Goal: Task Accomplishment & Management: Use online tool/utility

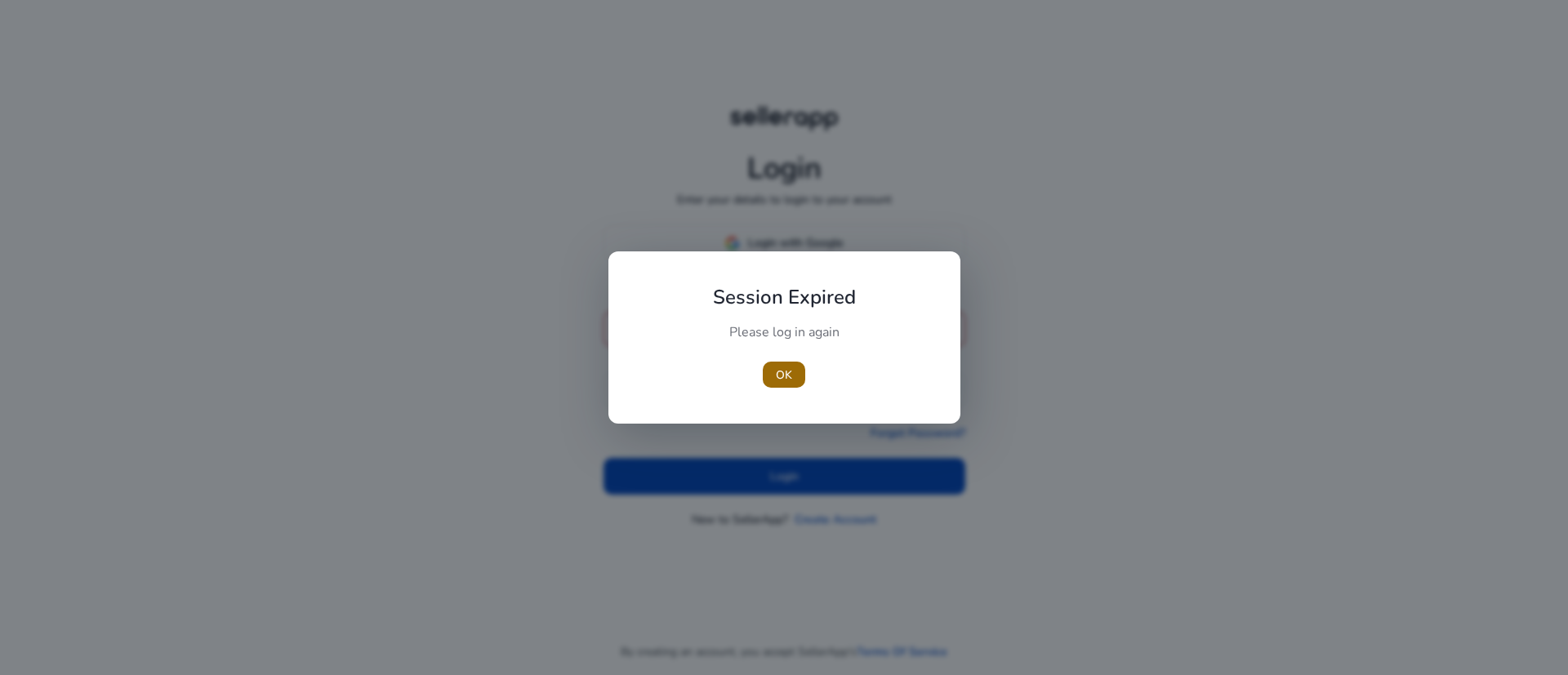
type input "**********"
click at [795, 373] on span "button" at bounding box center [784, 375] width 42 height 39
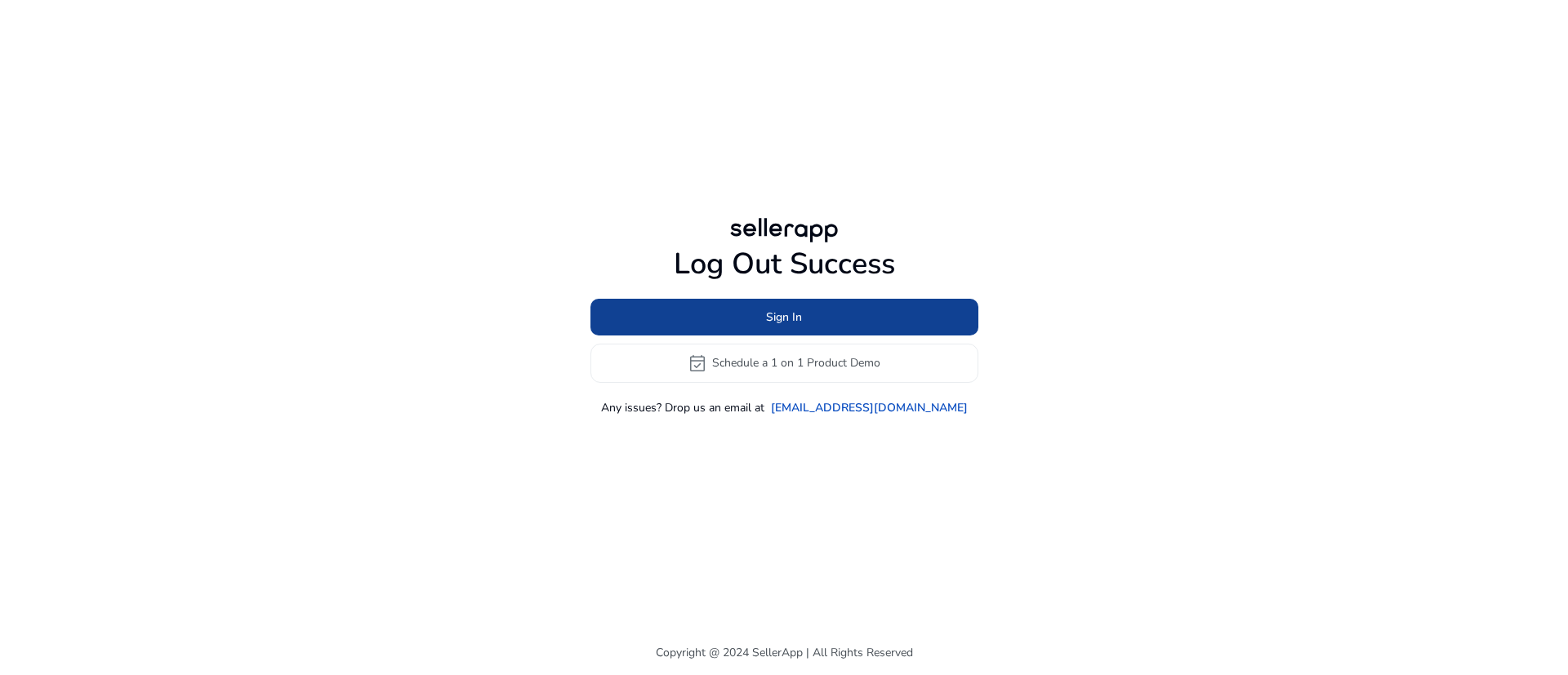
click at [792, 317] on span "Sign In" at bounding box center [783, 317] width 36 height 17
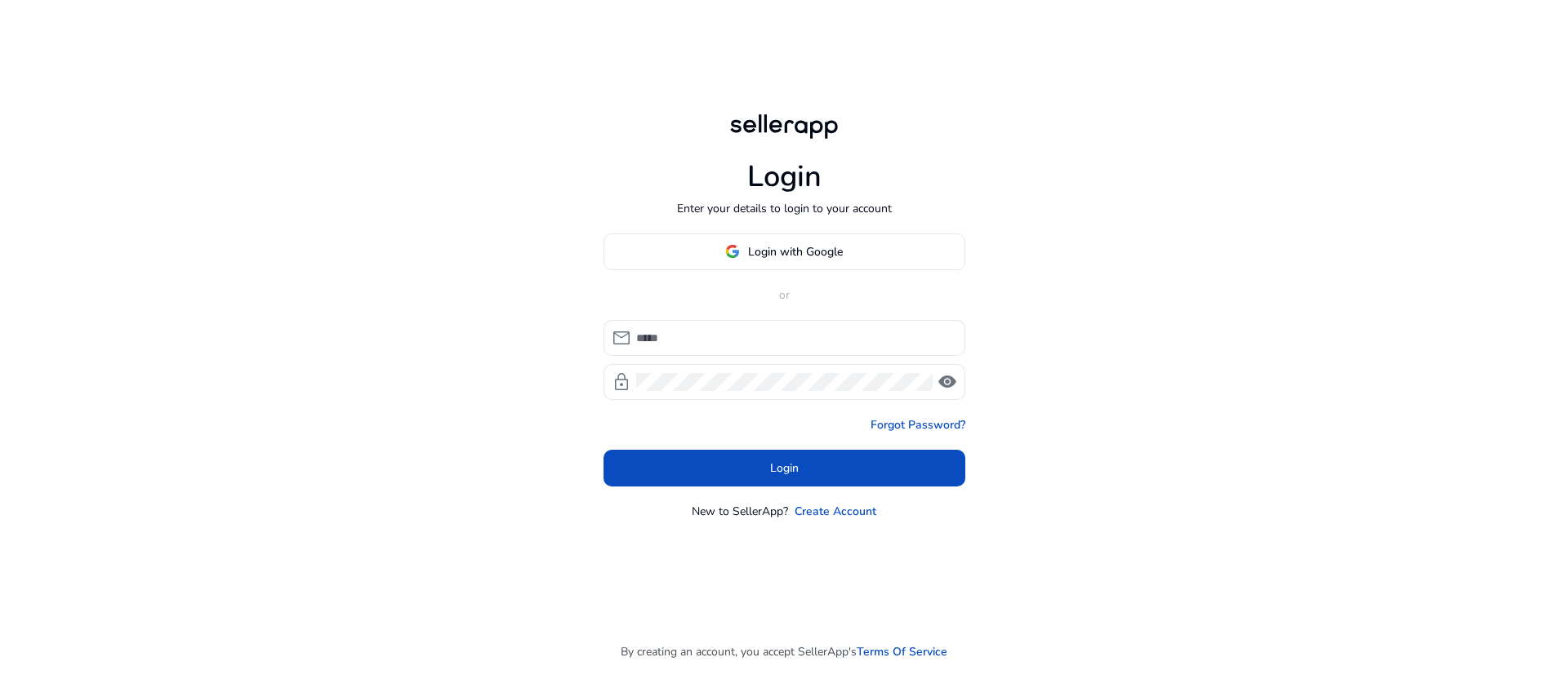
type input "**********"
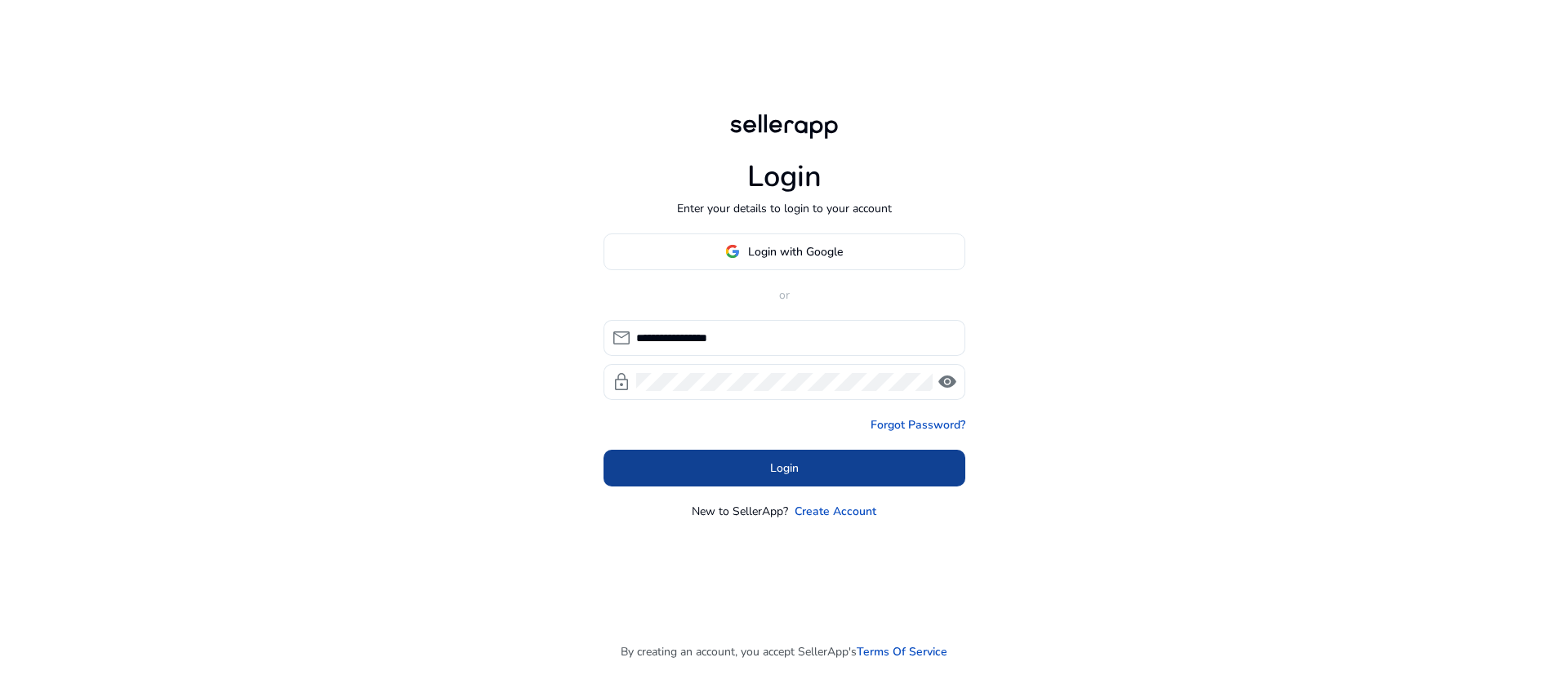
click at [810, 470] on span at bounding box center [785, 467] width 362 height 39
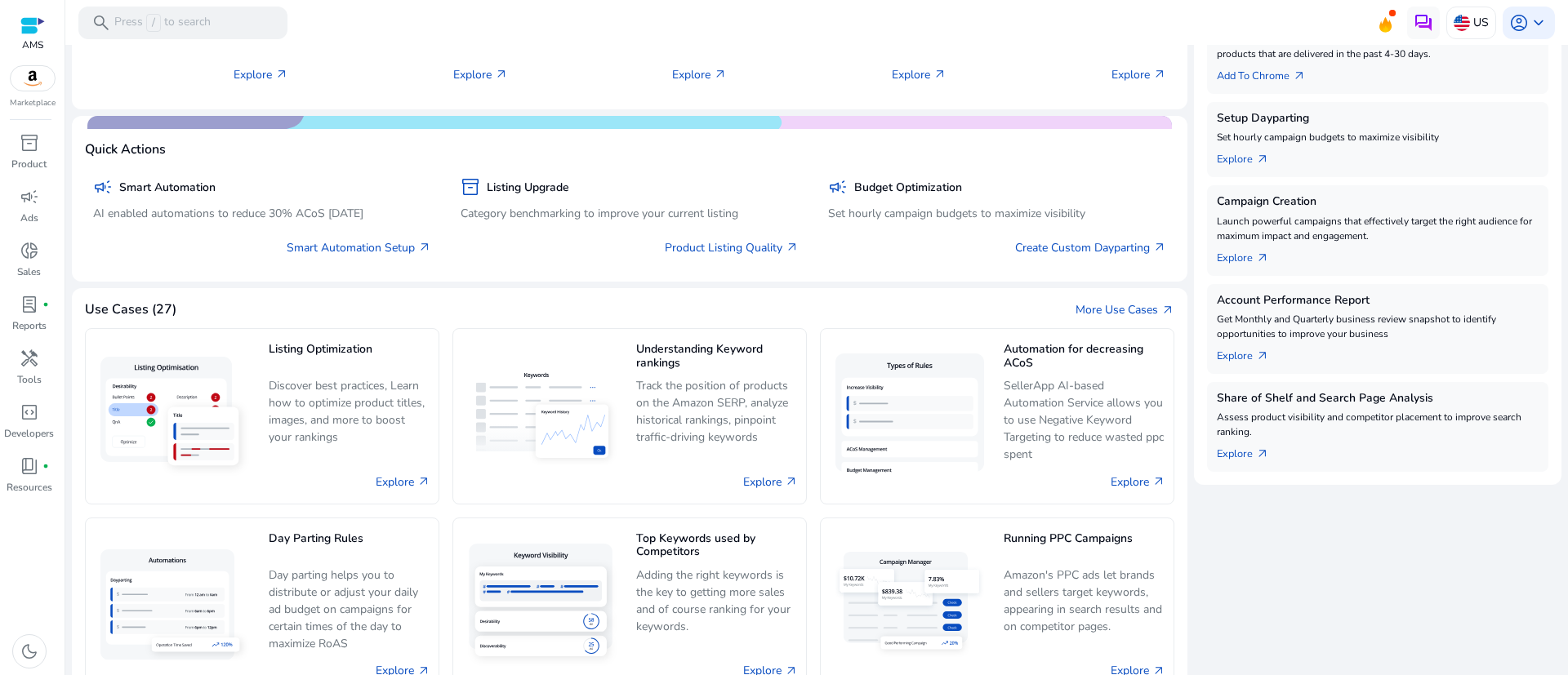
scroll to position [359, 0]
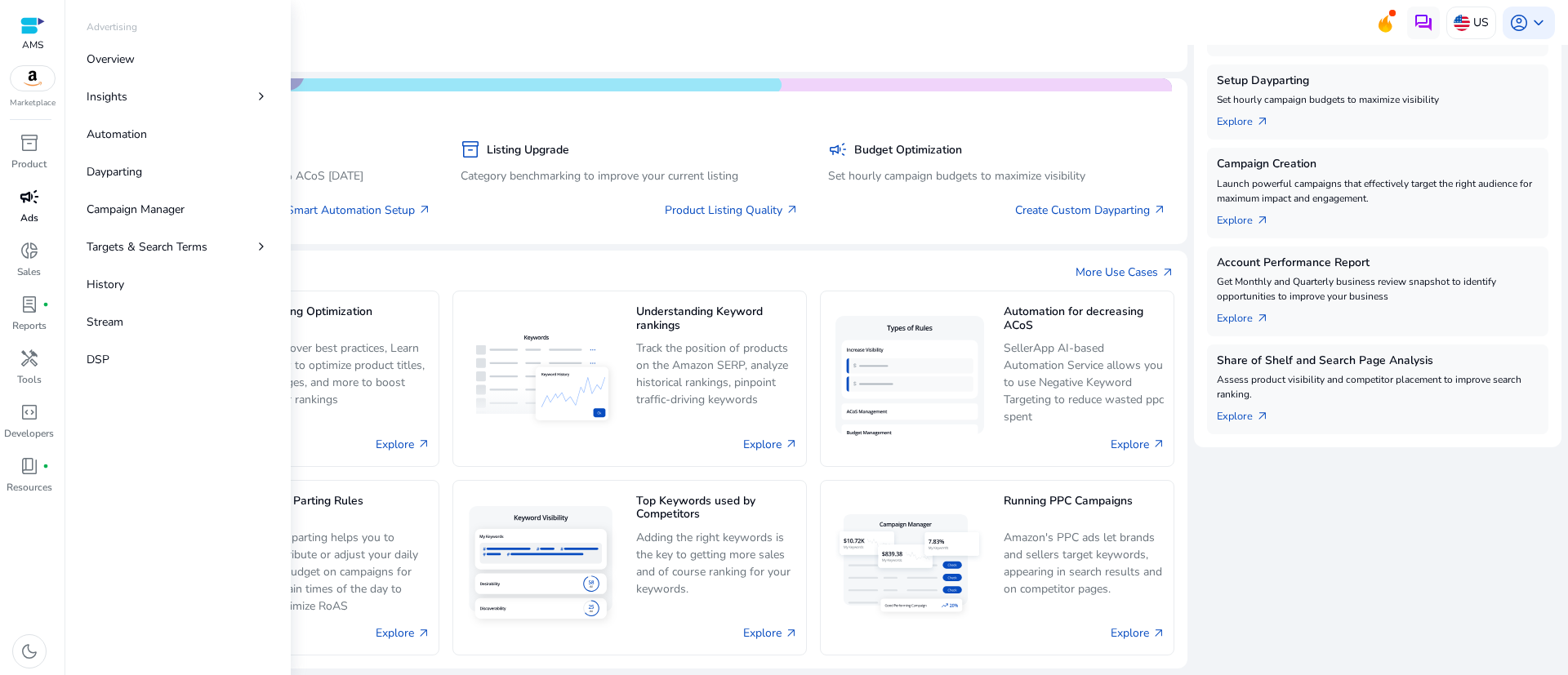
click at [18, 212] on link "campaign Ads" at bounding box center [29, 211] width 58 height 54
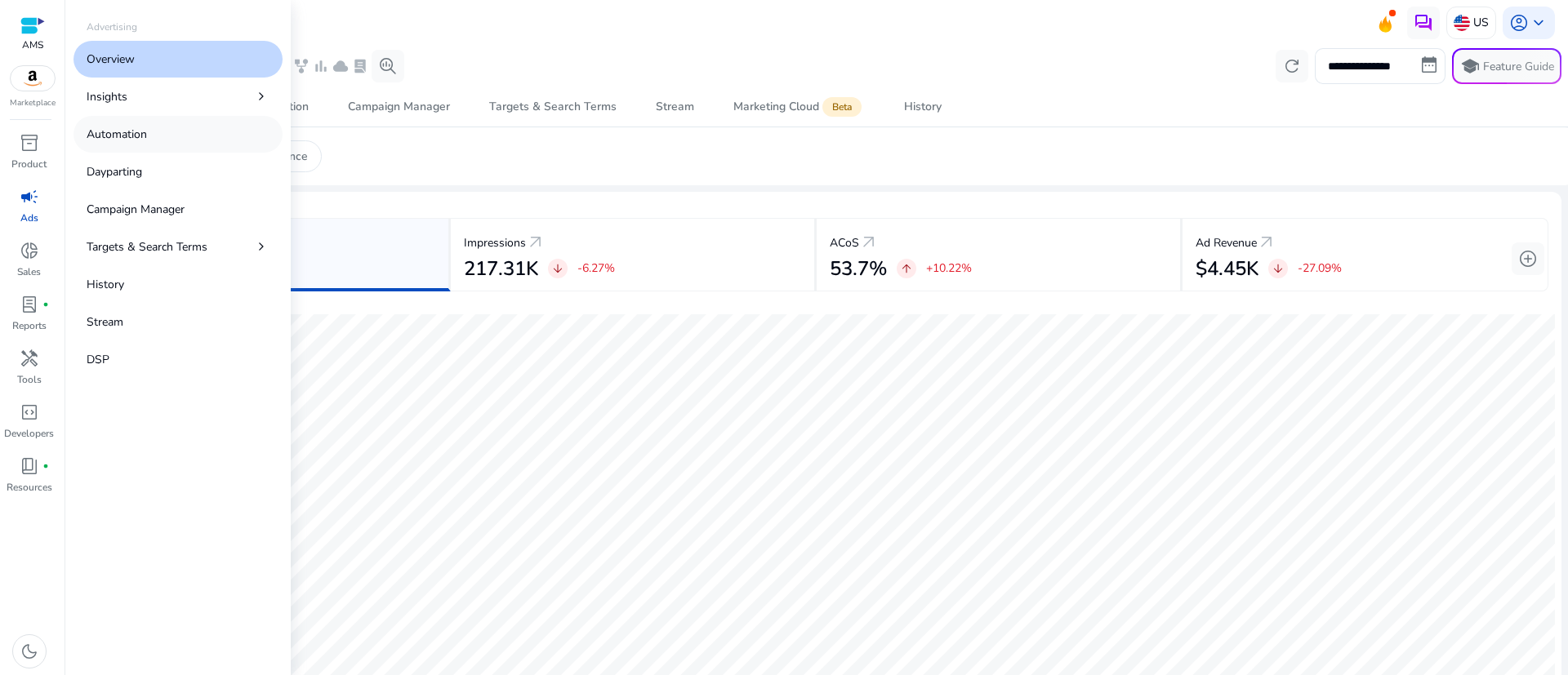
click at [121, 133] on p "Automation" at bounding box center [117, 135] width 61 height 17
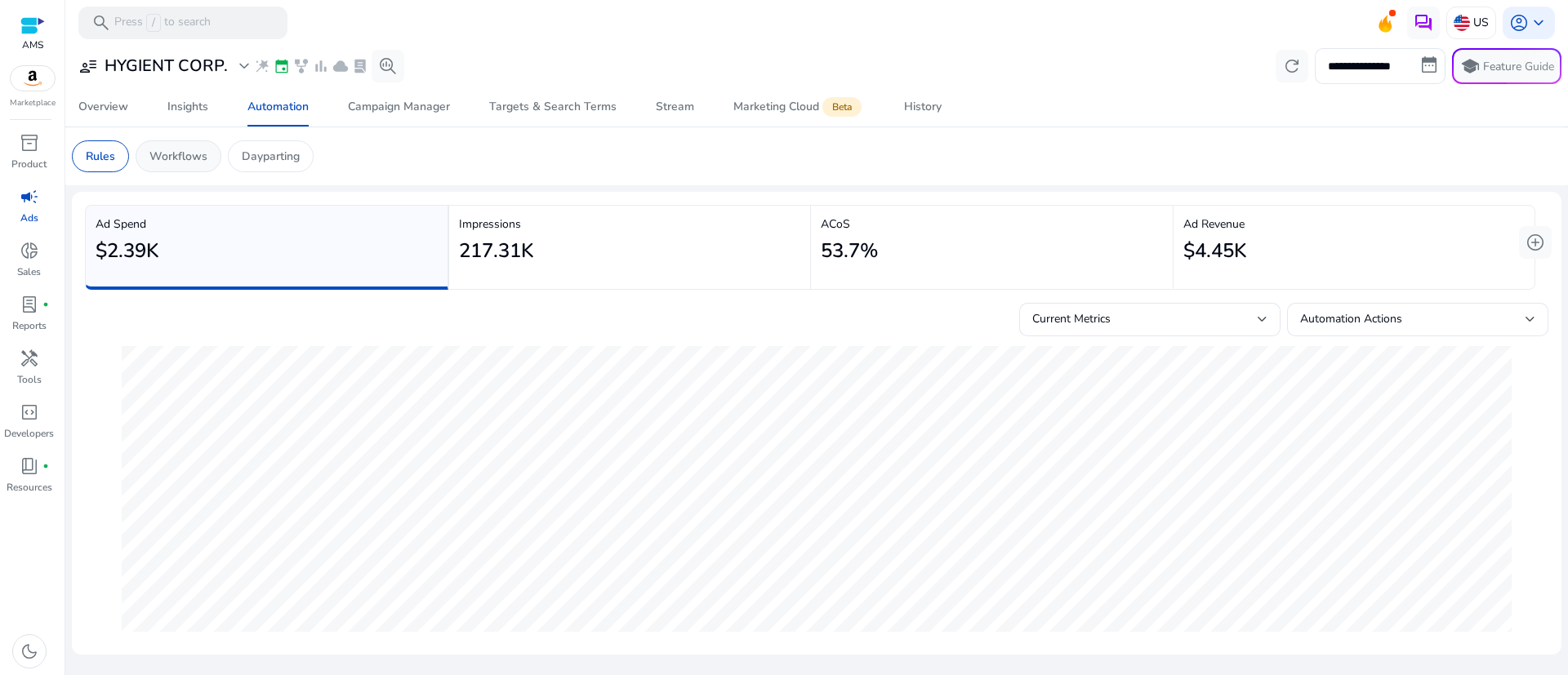
click at [159, 146] on div "Workflows" at bounding box center [178, 156] width 86 height 32
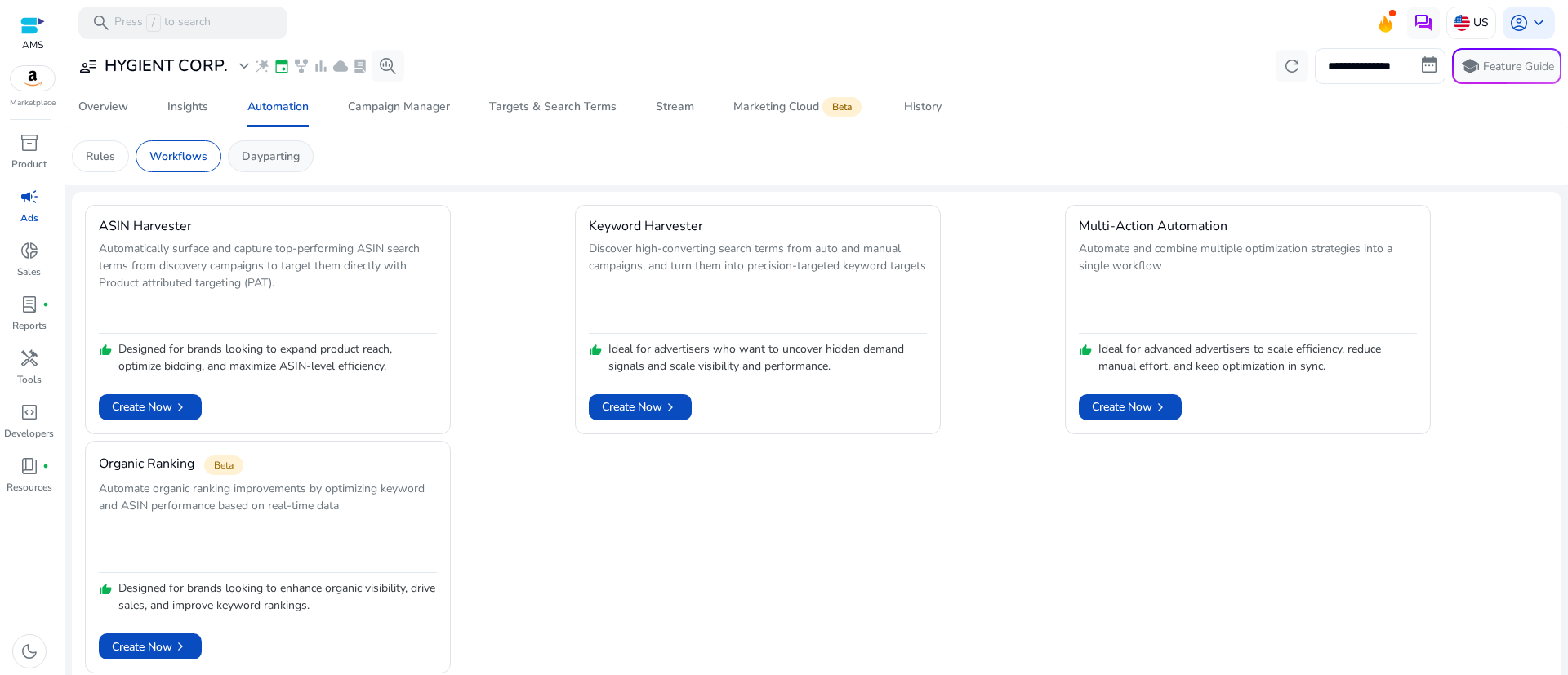
click at [281, 155] on p "Dayparting" at bounding box center [271, 156] width 58 height 17
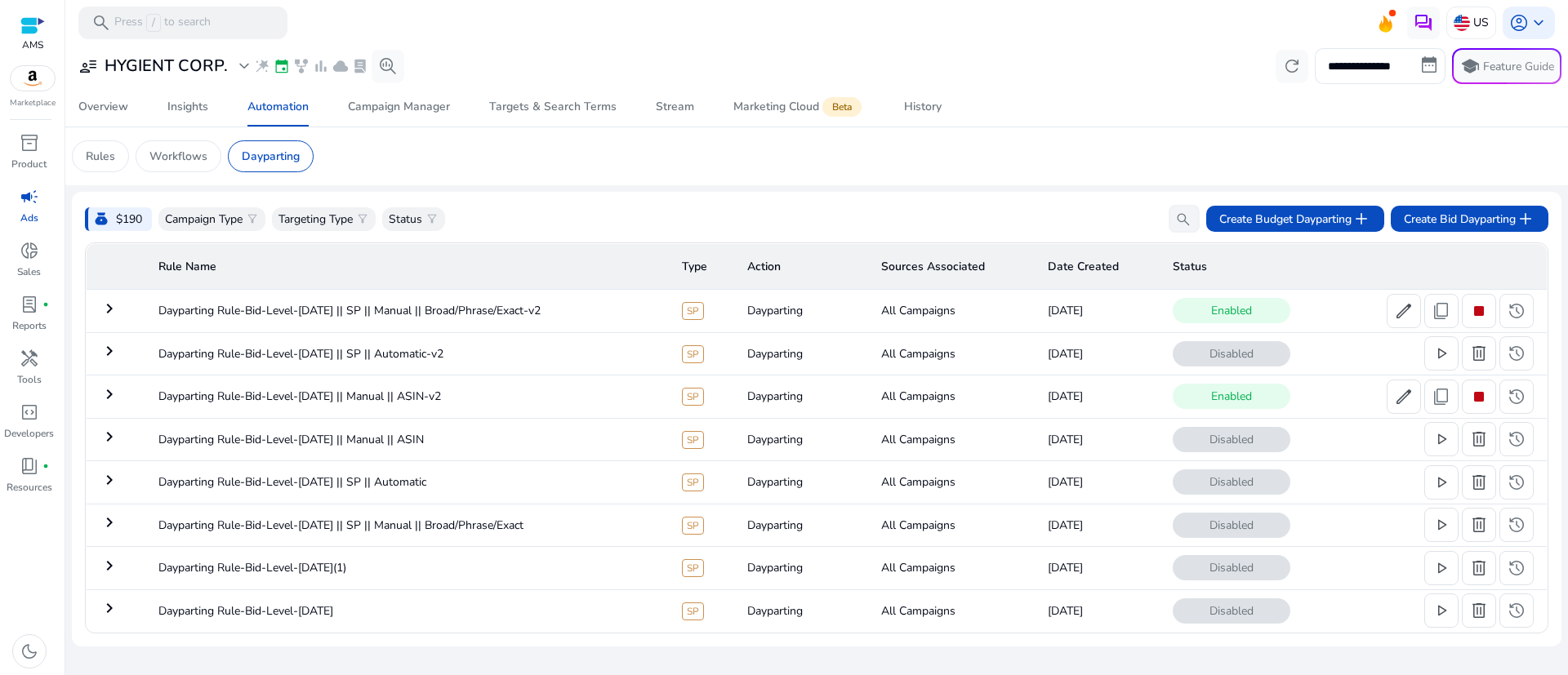
click at [111, 307] on mat-icon "keyboard_arrow_right" at bounding box center [109, 308] width 19 height 19
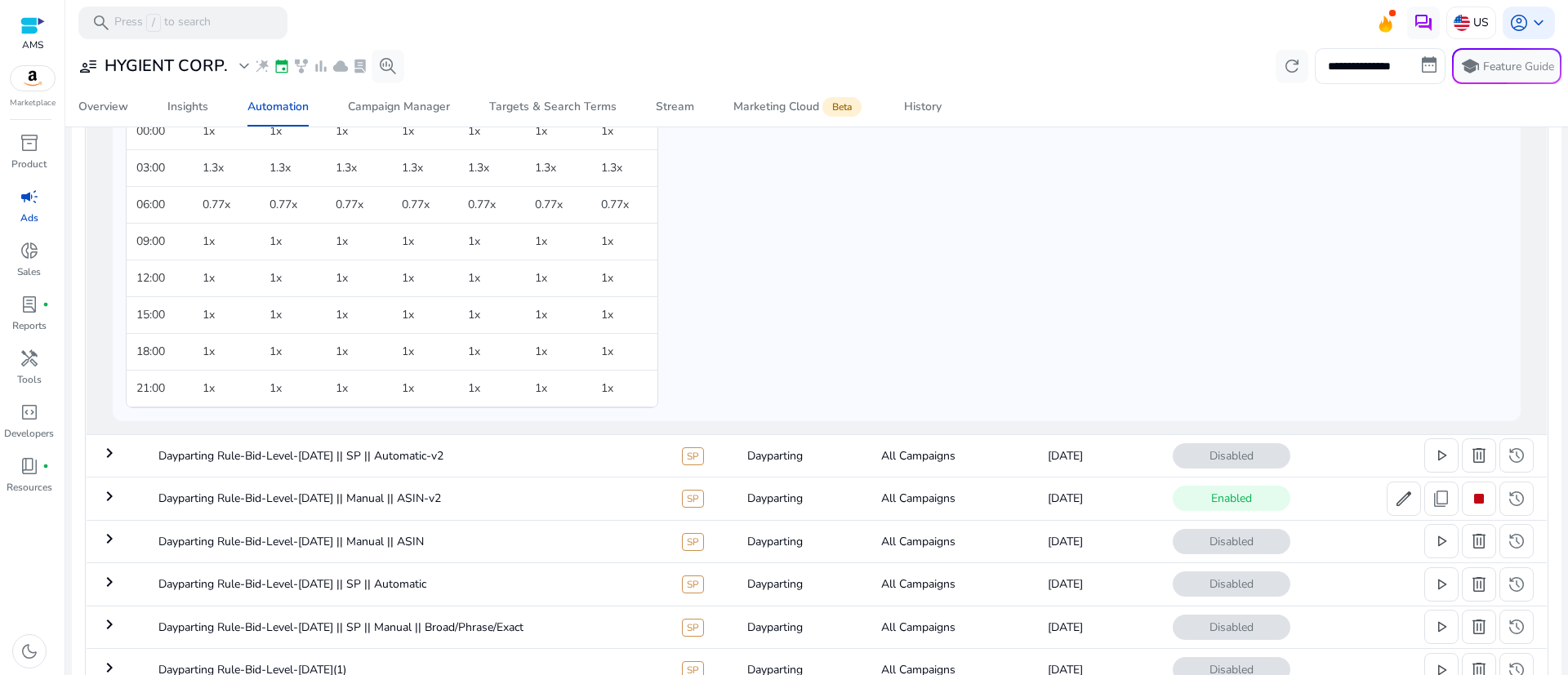
scroll to position [500, 0]
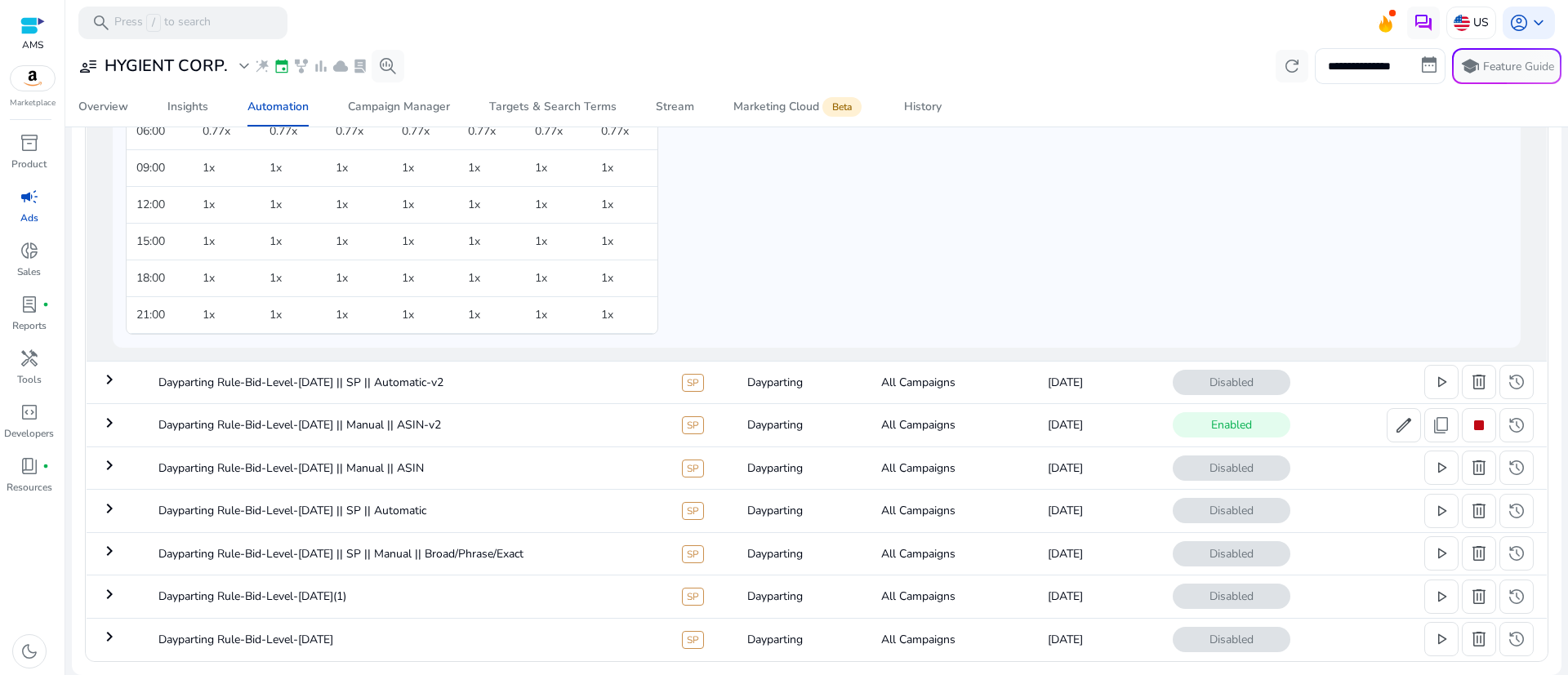
click at [112, 420] on mat-icon "keyboard_arrow_right" at bounding box center [109, 423] width 19 height 19
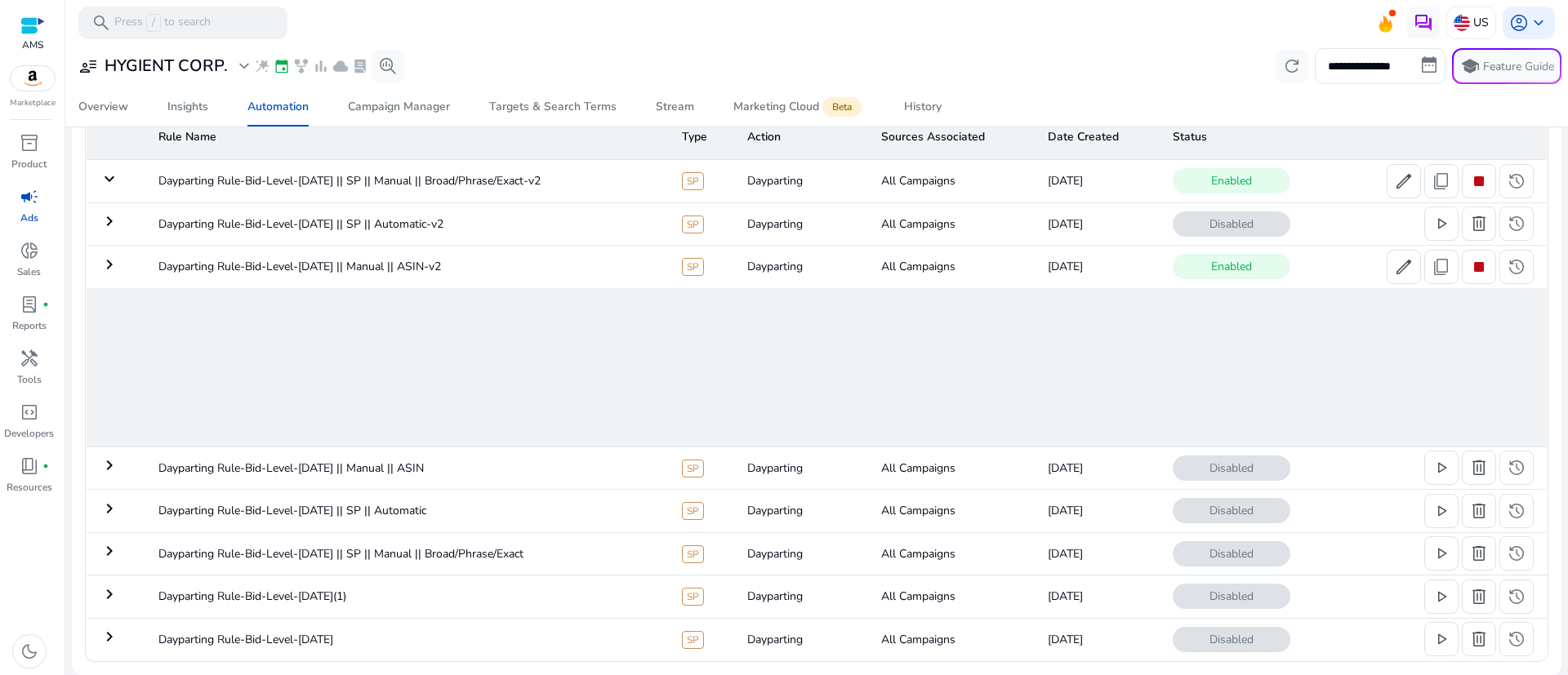
click at [112, 447] on td "keyboard_arrow_right" at bounding box center [116, 468] width 59 height 42
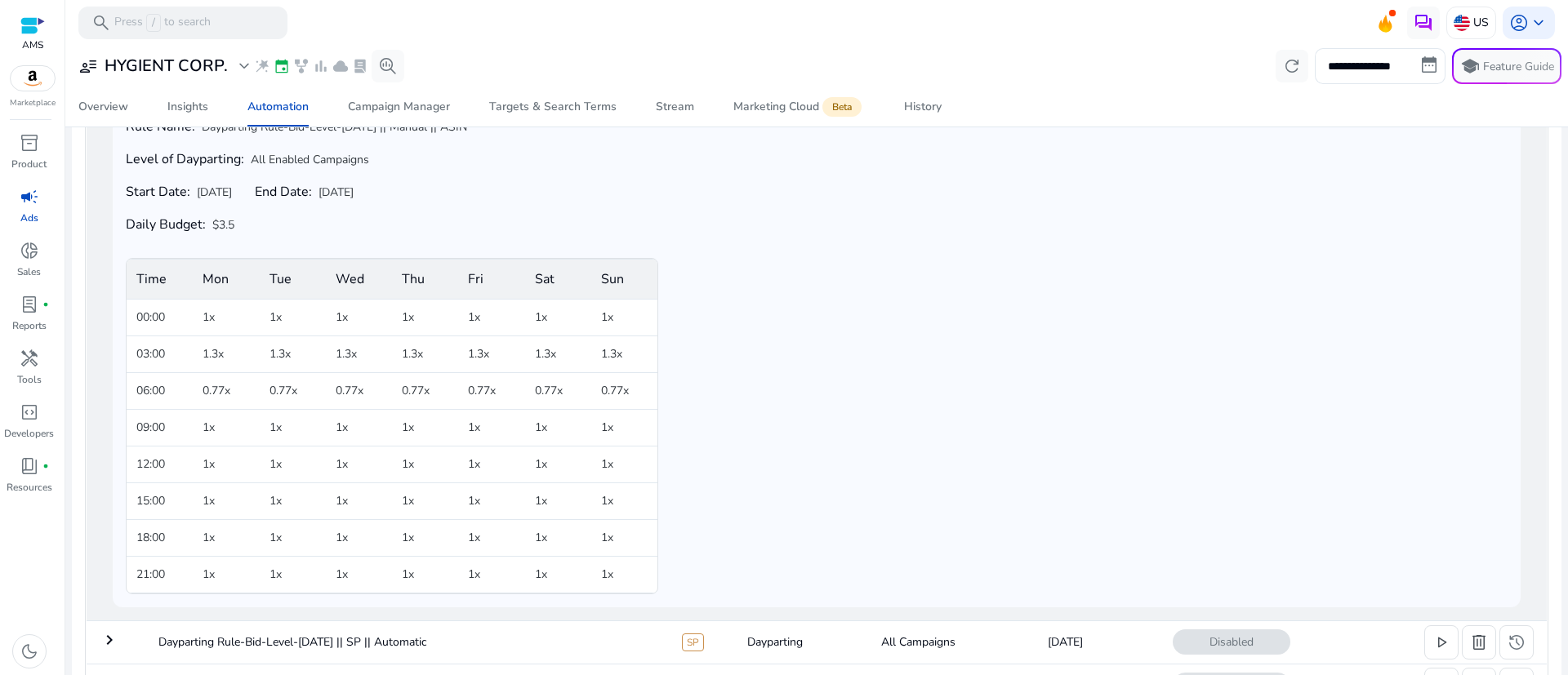
scroll to position [122, 0]
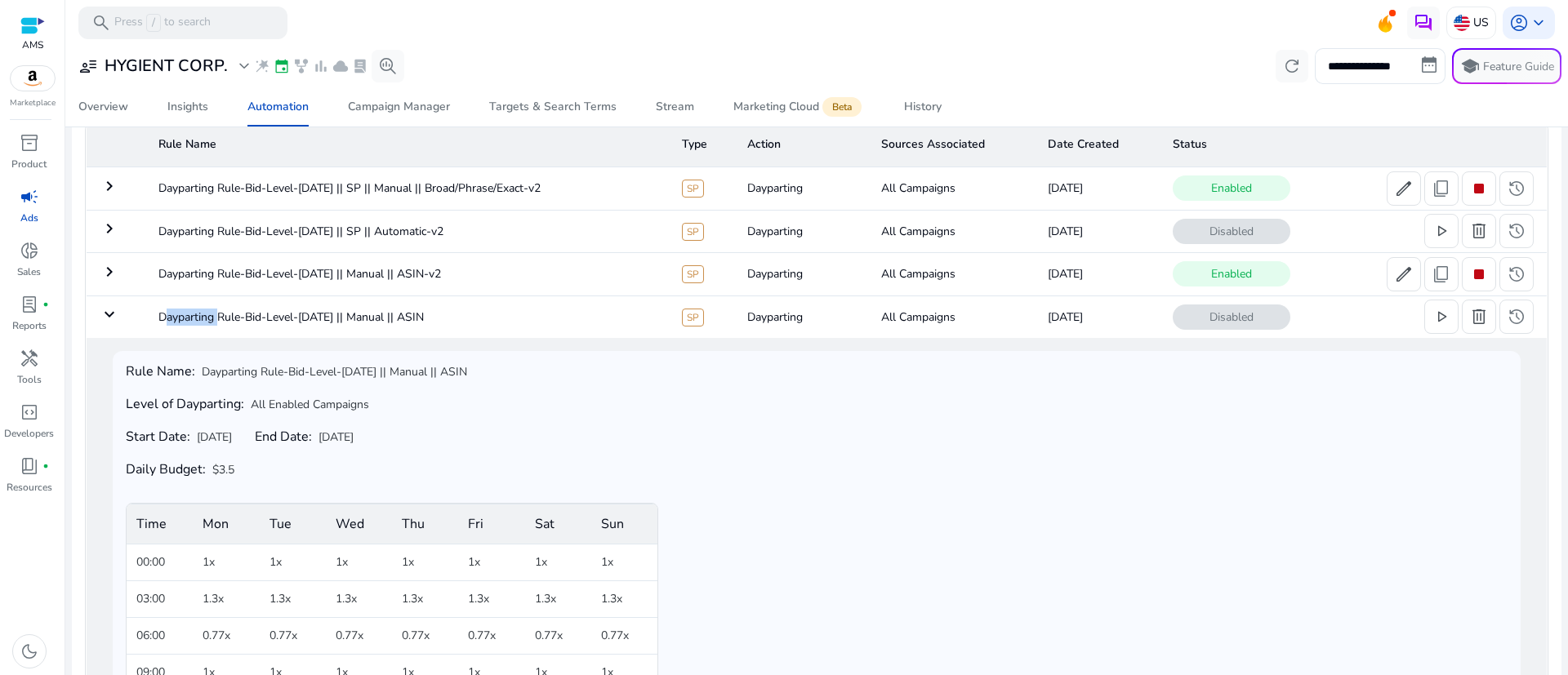
click at [110, 184] on mat-icon "keyboard_arrow_right" at bounding box center [109, 186] width 19 height 19
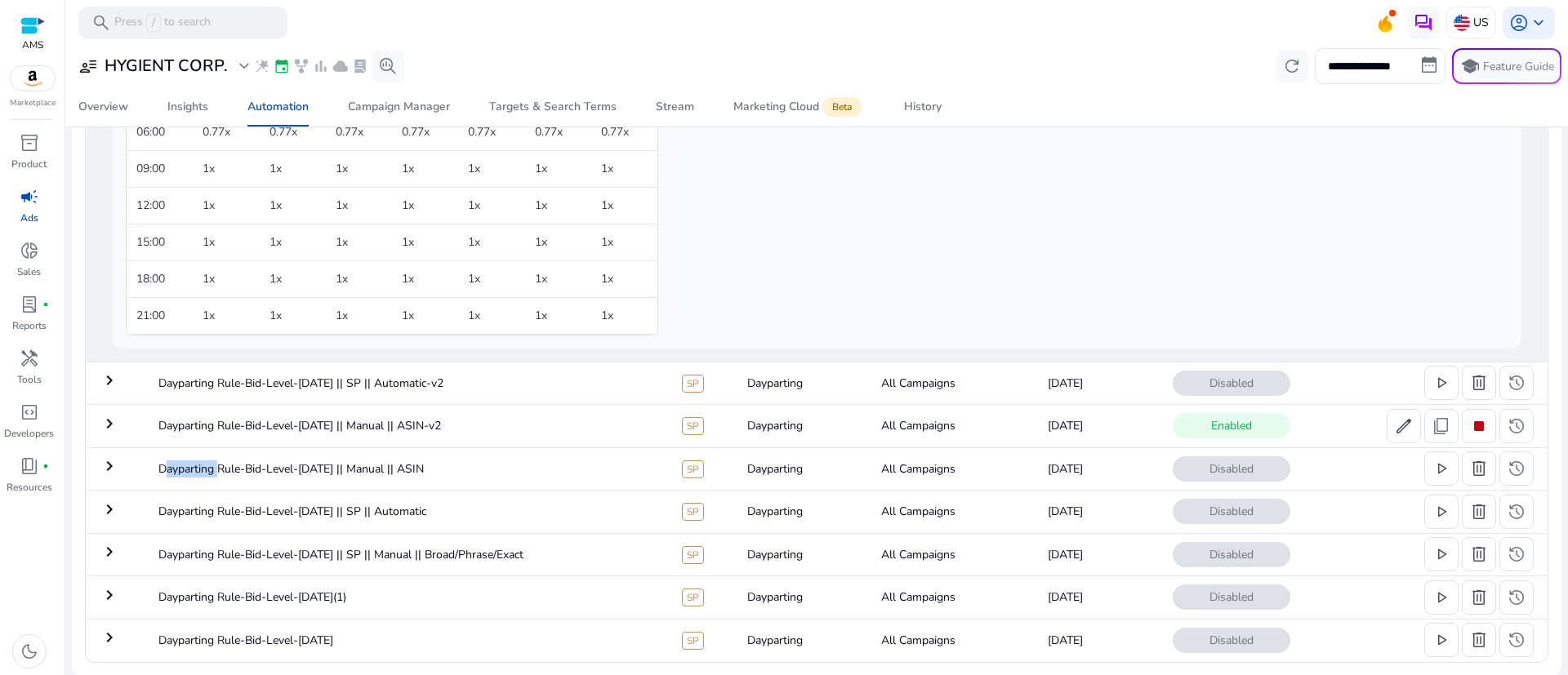
scroll to position [500, 0]
click at [105, 375] on mat-icon "keyboard_arrow_right" at bounding box center [109, 379] width 19 height 19
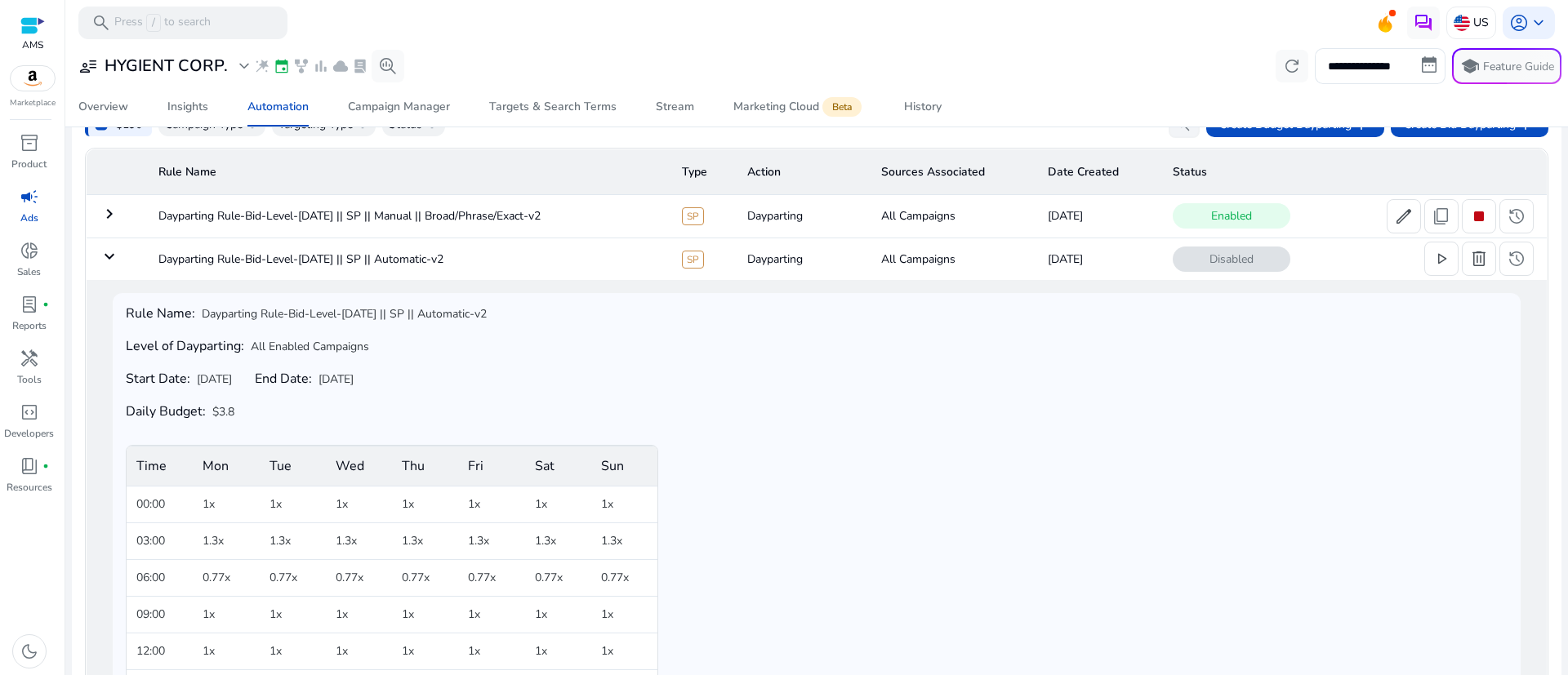
scroll to position [89, 0]
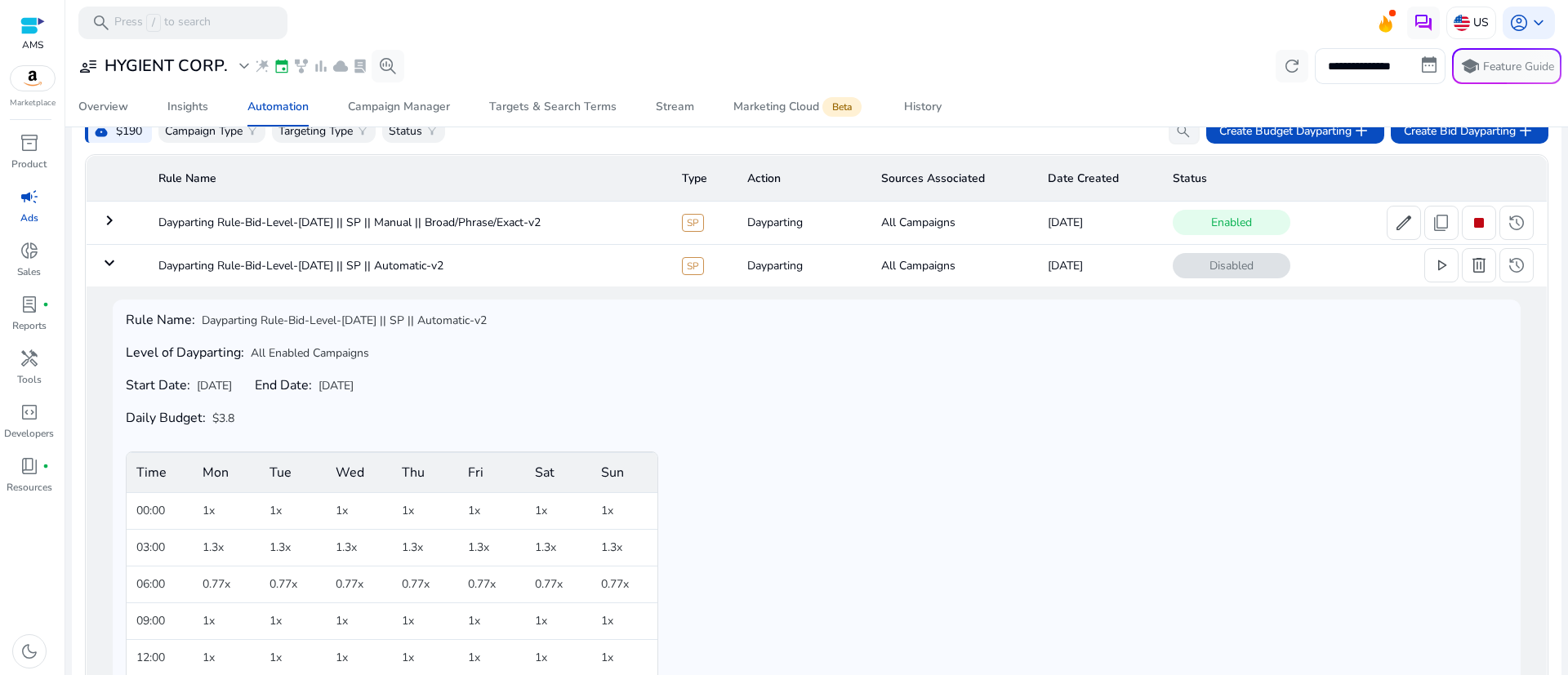
click at [114, 259] on mat-icon "keyboard_arrow_down" at bounding box center [109, 263] width 19 height 19
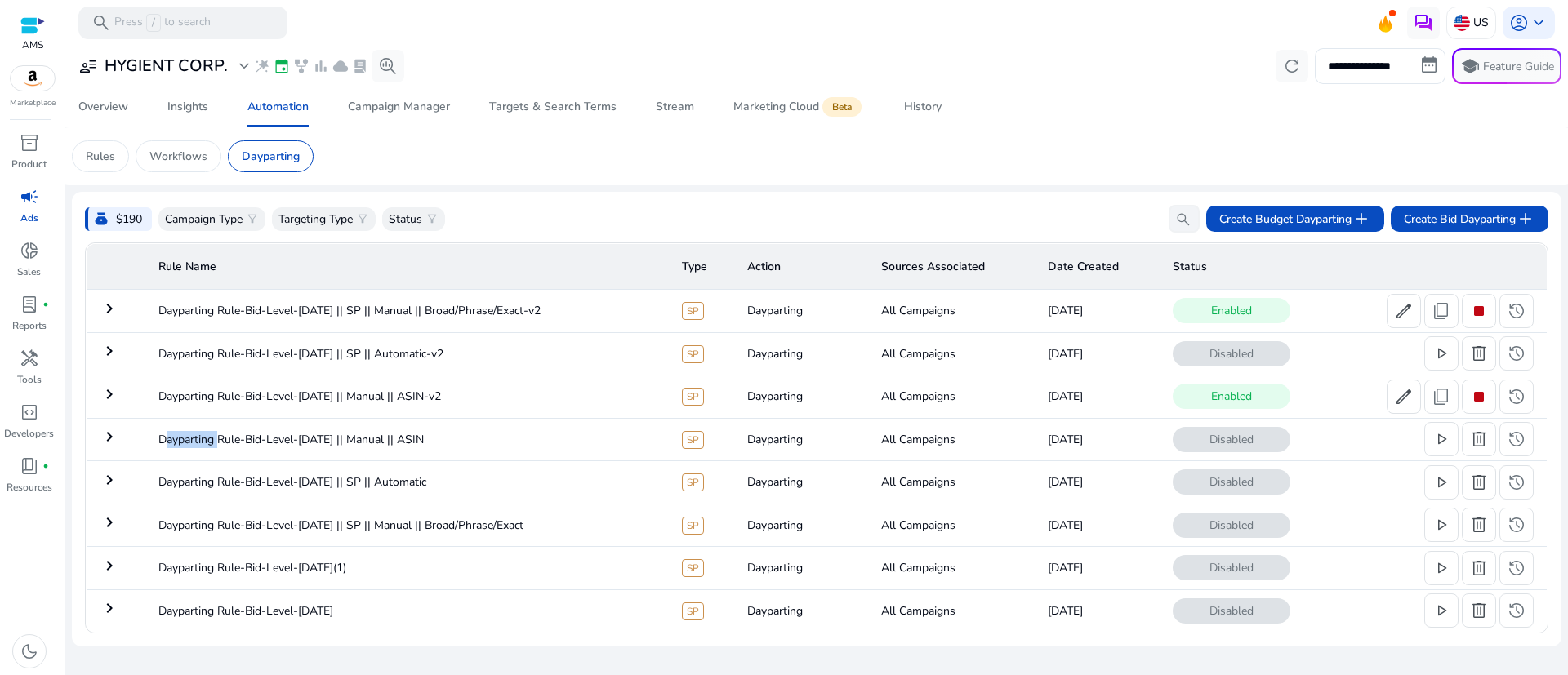
scroll to position [0, 0]
click at [1511, 315] on span "history" at bounding box center [1516, 311] width 19 height 19
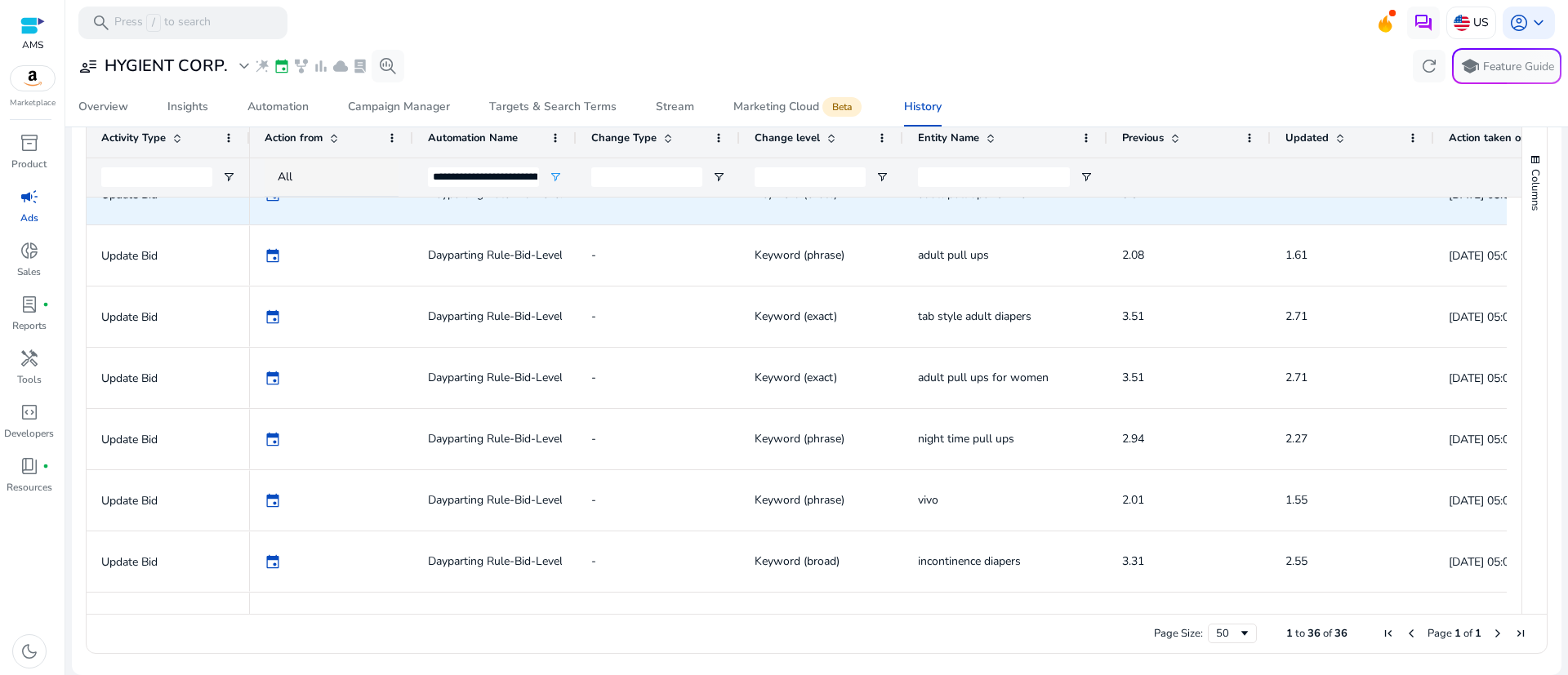
scroll to position [707, 0]
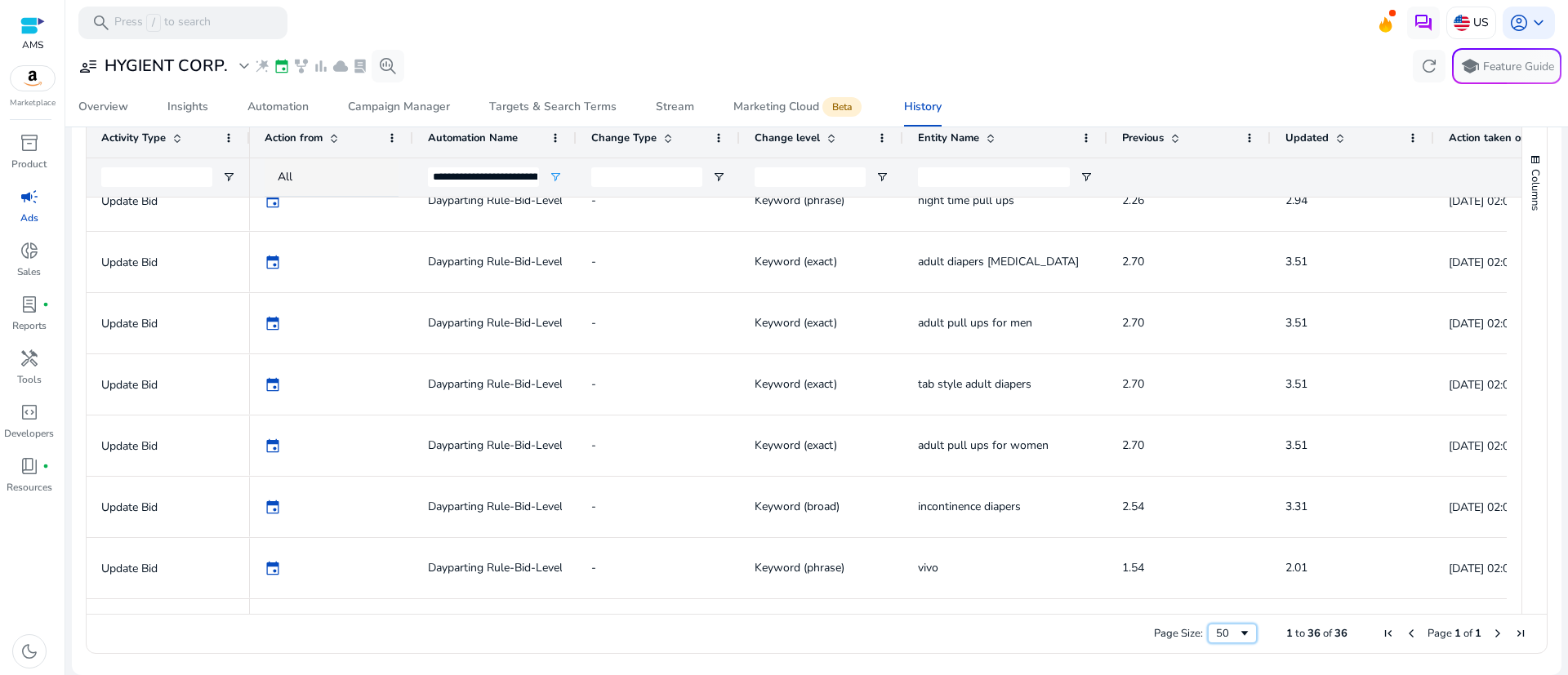
click at [1238, 634] on span "Page Size" at bounding box center [1244, 634] width 13 height 13
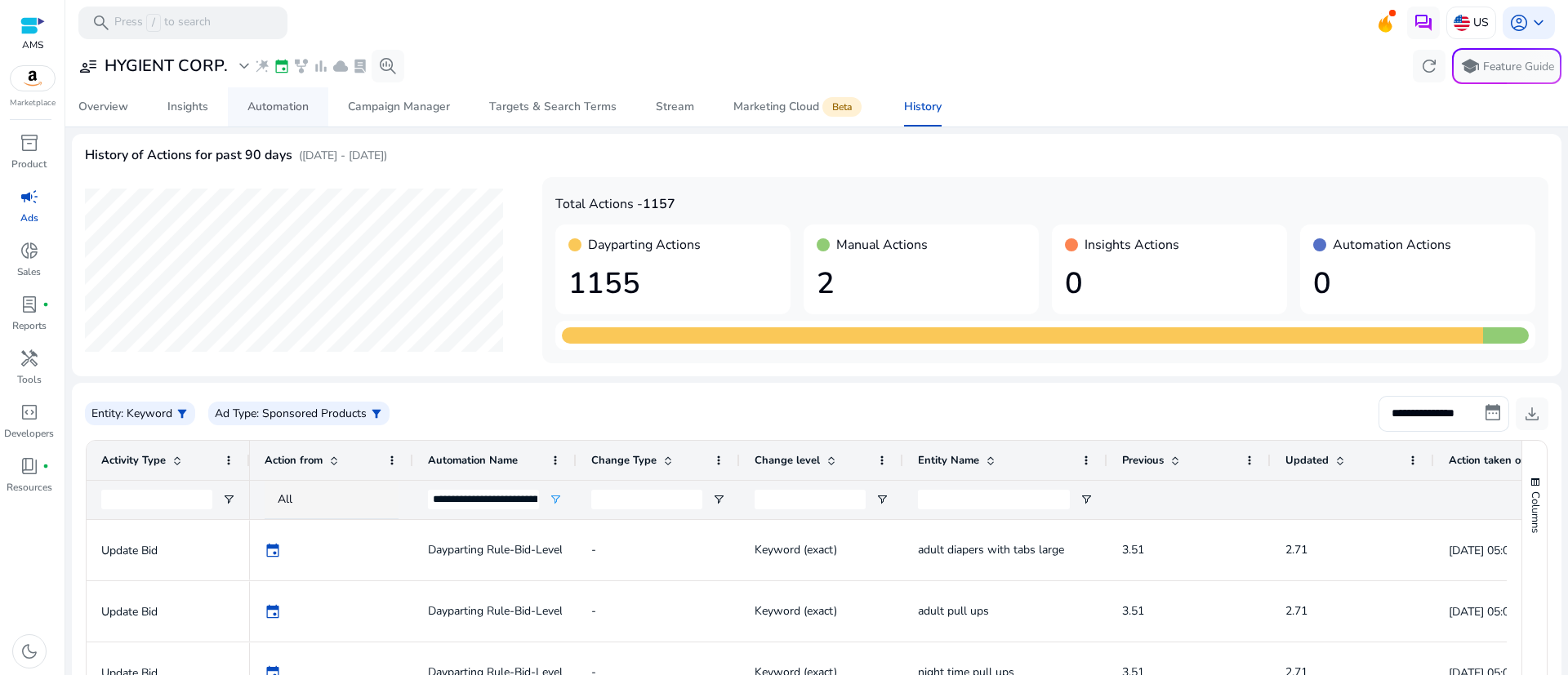
click at [290, 103] on div "Automation" at bounding box center [278, 107] width 62 height 12
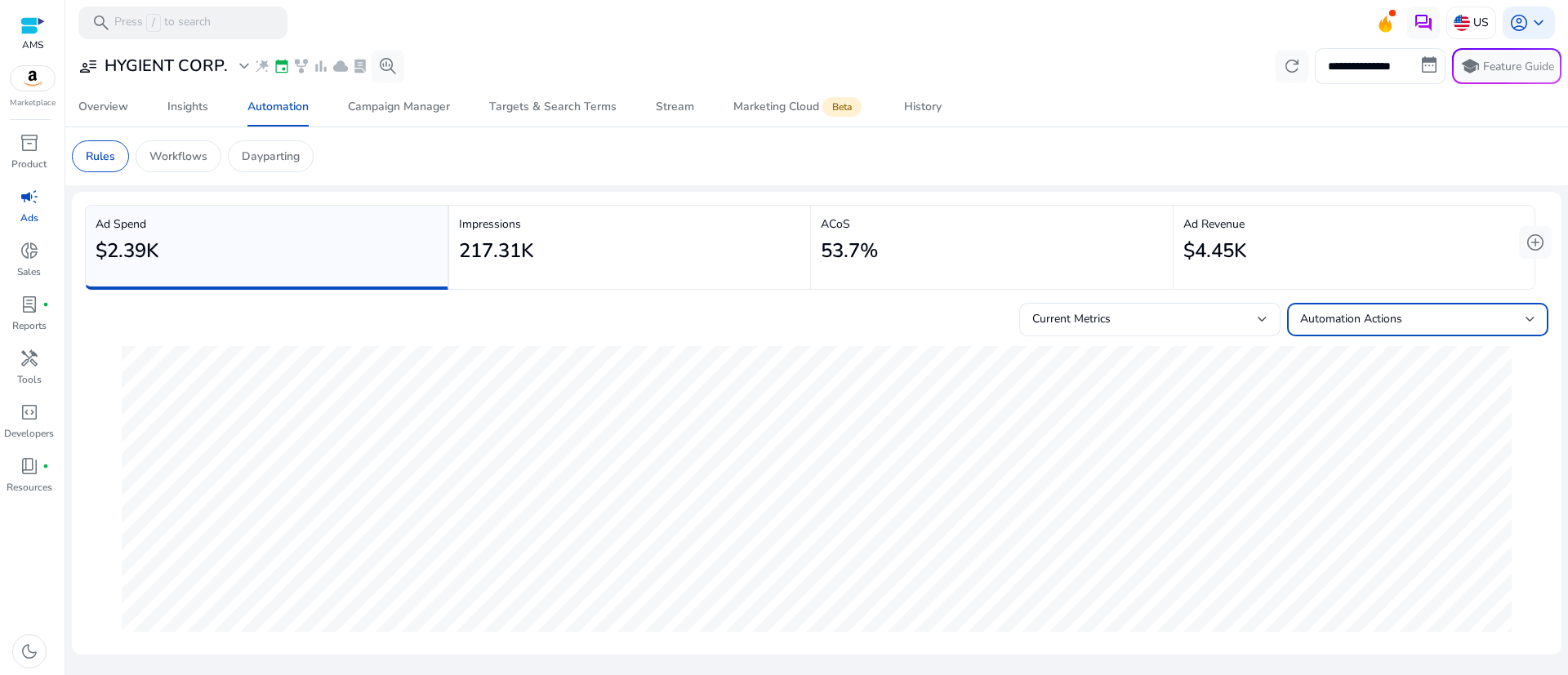
click at [1533, 317] on div at bounding box center [1530, 319] width 10 height 7
click at [1533, 317] on div at bounding box center [784, 337] width 1568 height 675
click at [1519, 321] on div "Automation Actions" at bounding box center [1413, 319] width 225 height 18
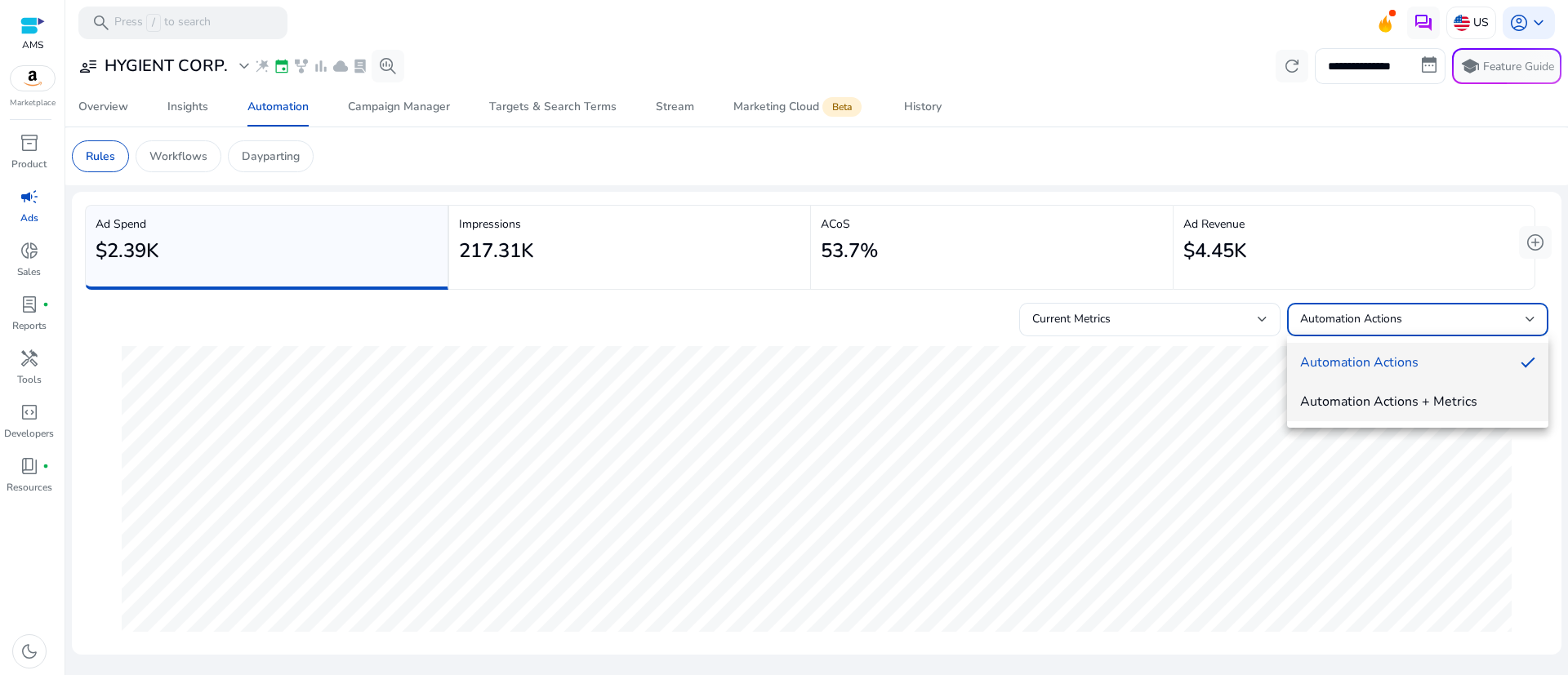
click at [1483, 391] on mat-option "Automation Actions + Metrics" at bounding box center [1417, 402] width 261 height 39
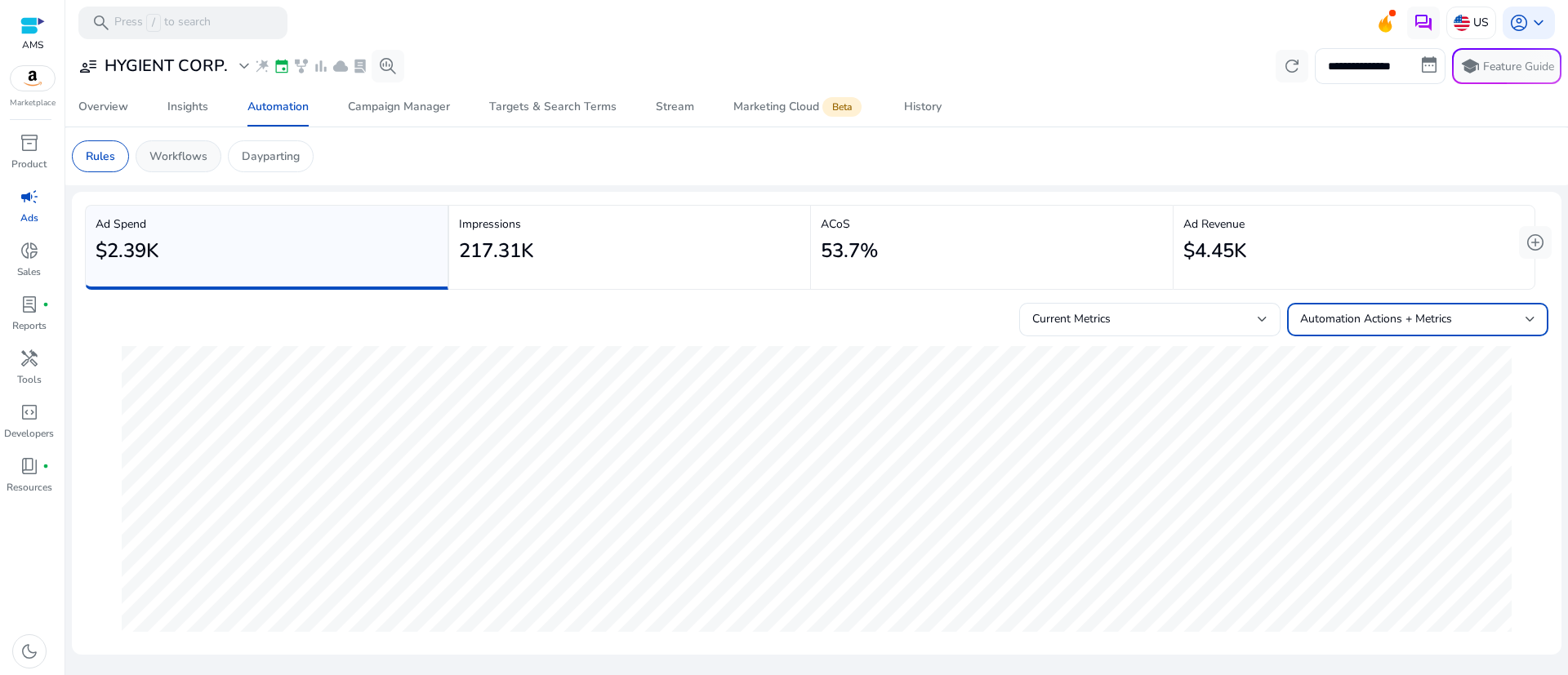
click at [177, 161] on p "Workflows" at bounding box center [178, 156] width 58 height 17
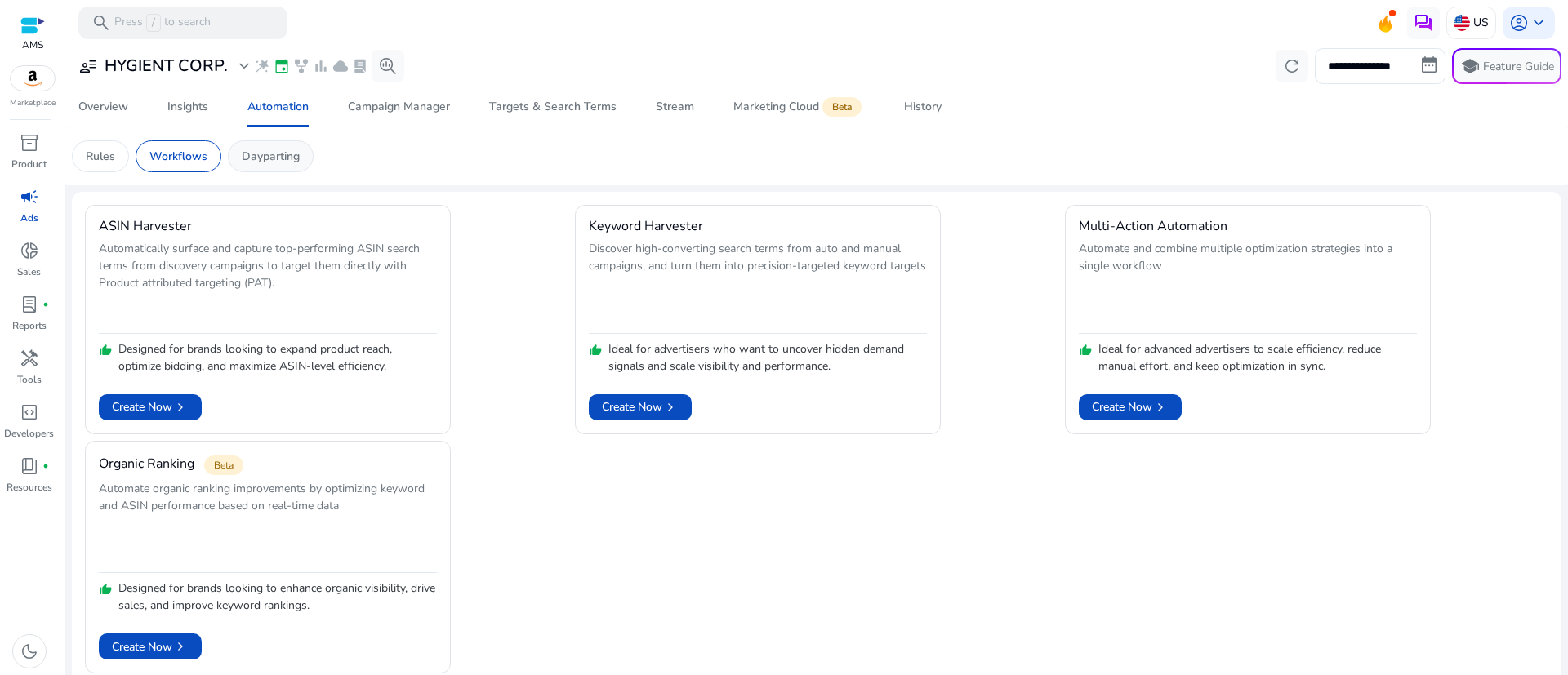
click at [261, 150] on p "Dayparting" at bounding box center [271, 156] width 58 height 17
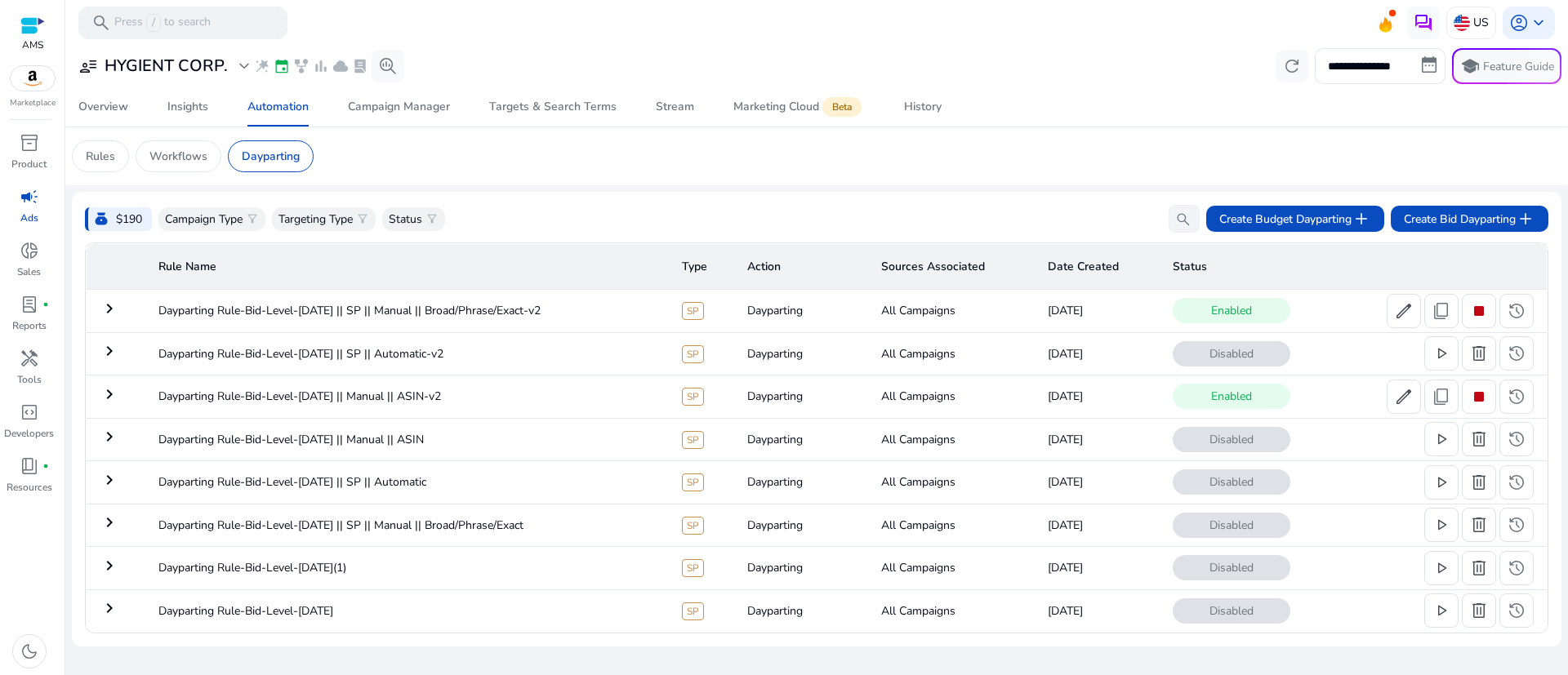
click at [110, 303] on mat-icon "keyboard_arrow_right" at bounding box center [109, 308] width 19 height 19
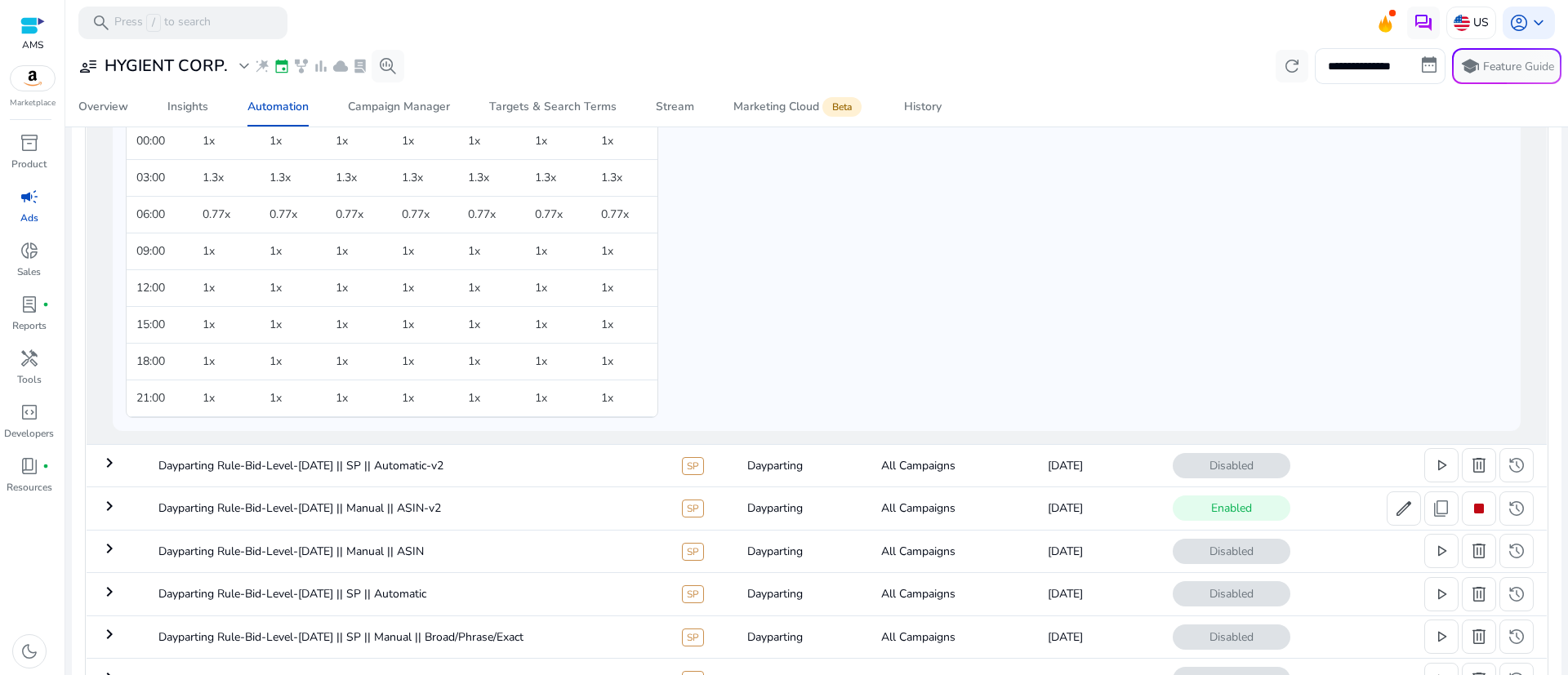
scroll to position [377, 0]
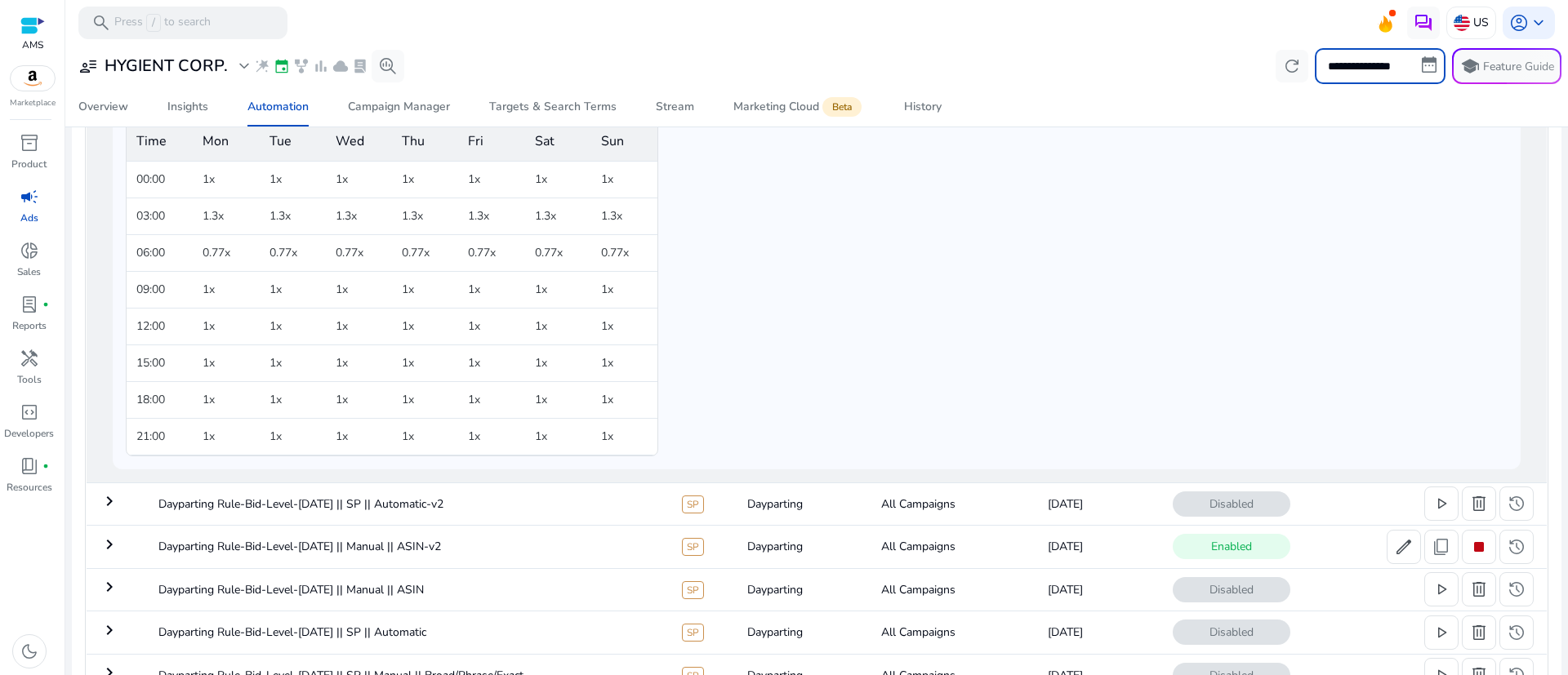
click at [1425, 67] on input "**********" at bounding box center [1380, 65] width 131 height 36
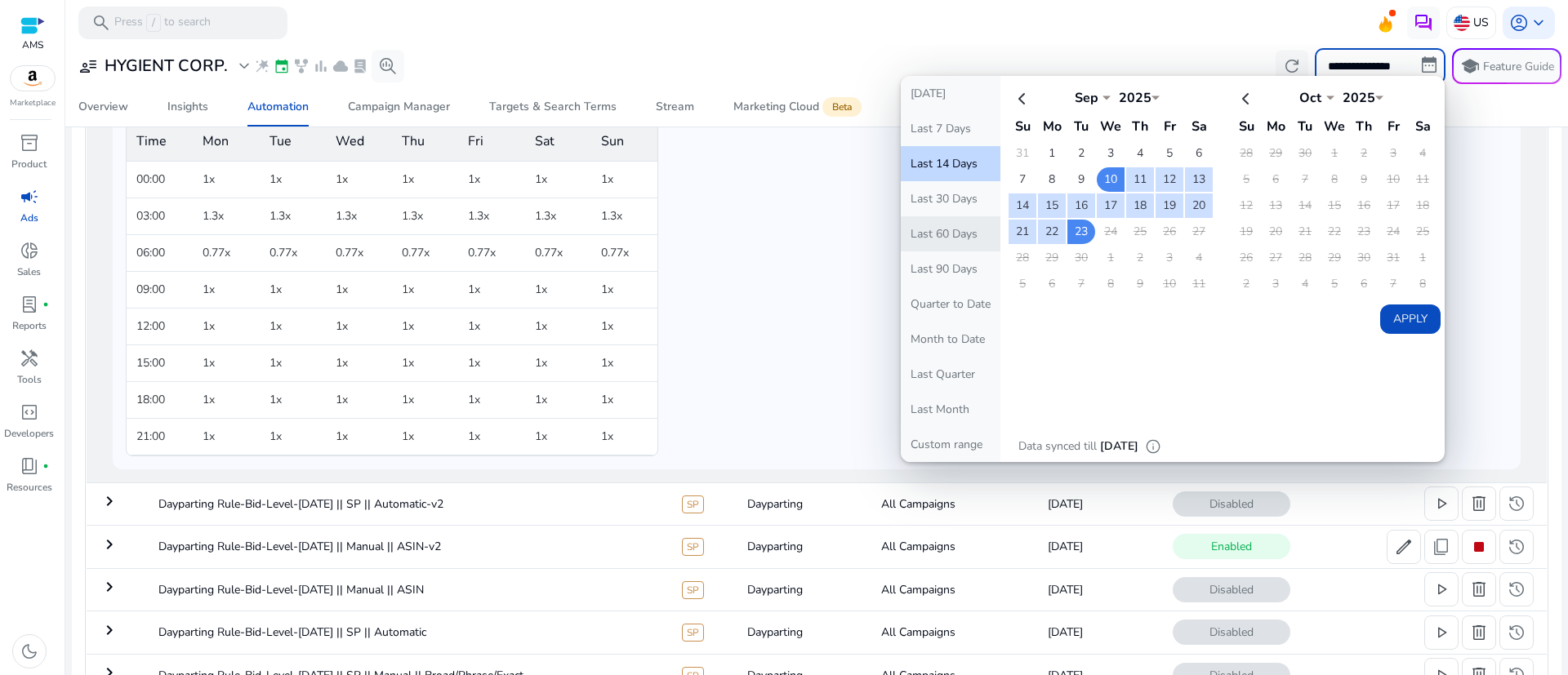
click at [949, 230] on button "Last 60 Days" at bounding box center [950, 234] width 99 height 35
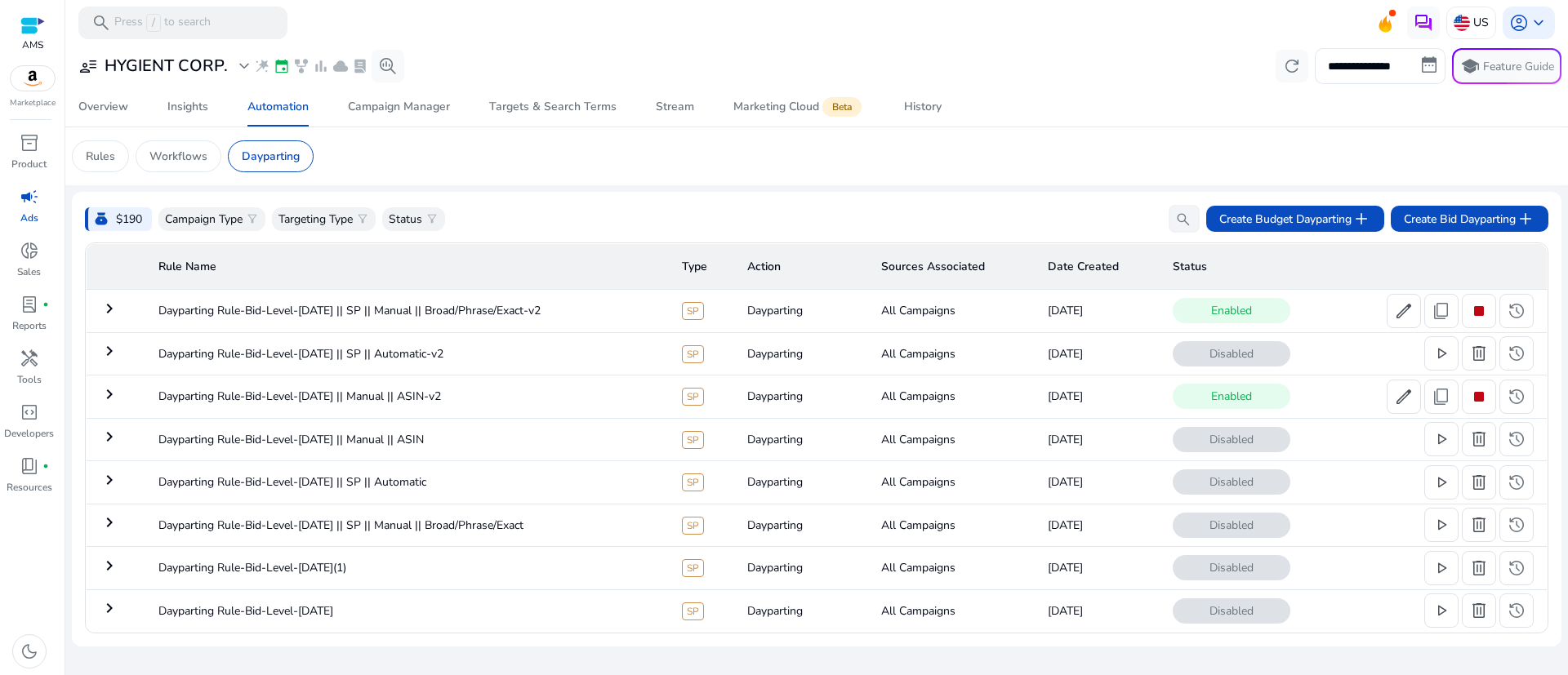
click at [105, 311] on mat-icon "keyboard_arrow_right" at bounding box center [109, 308] width 19 height 19
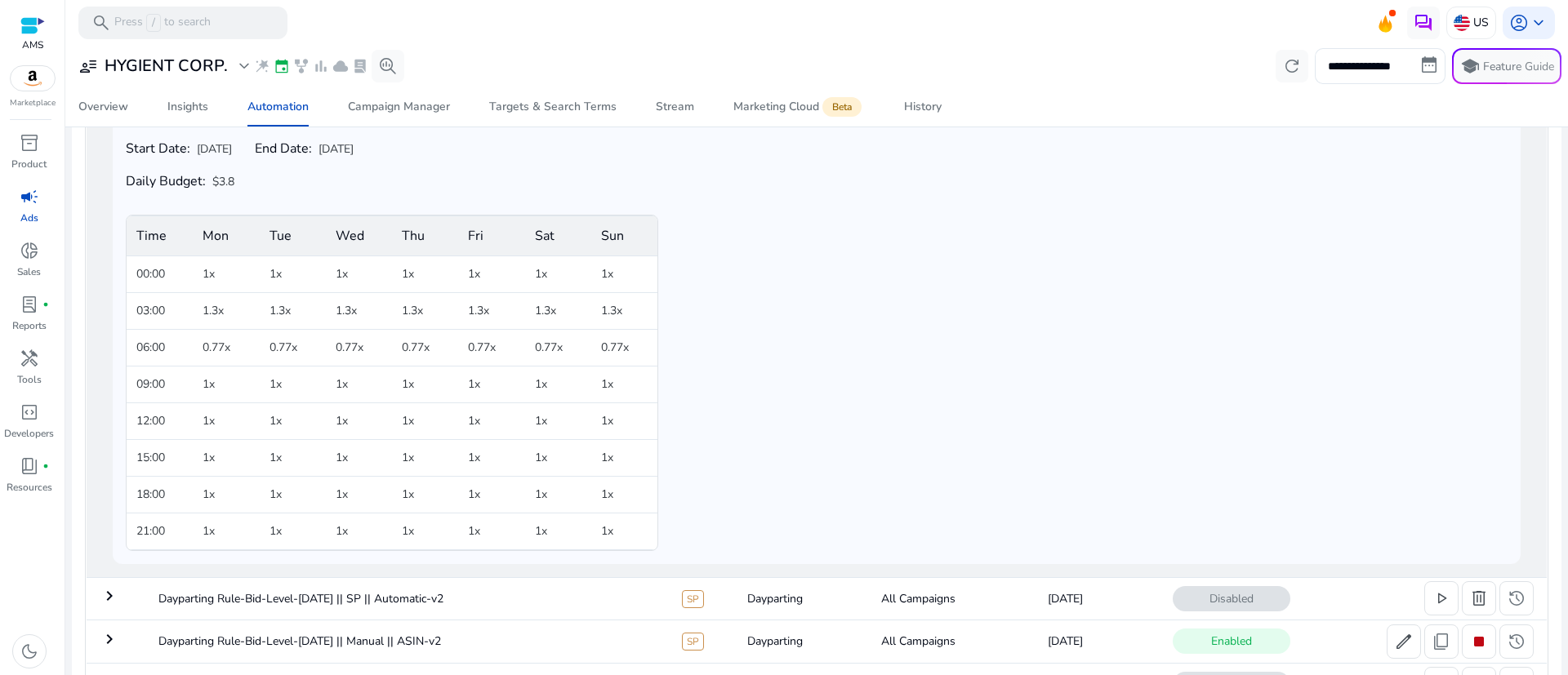
scroll to position [291, 0]
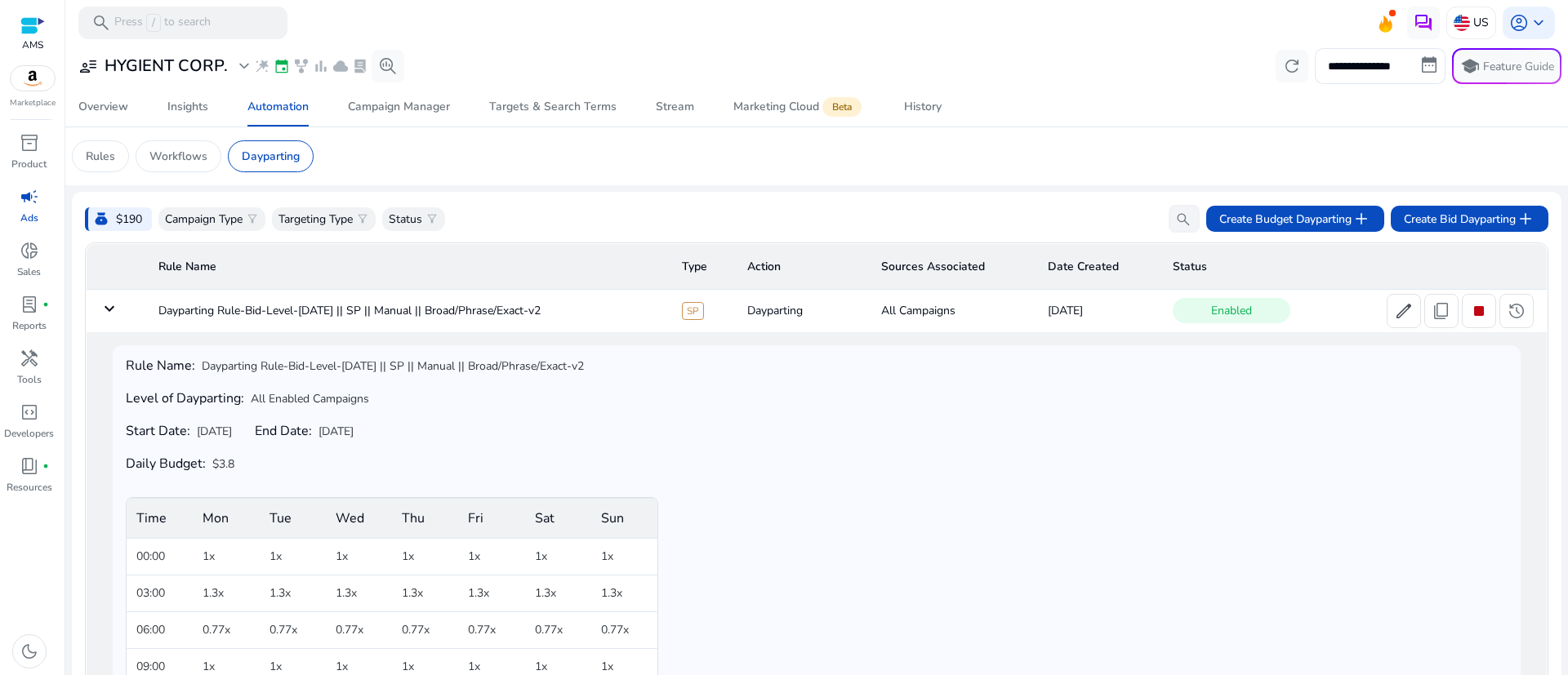
scroll to position [291, 0]
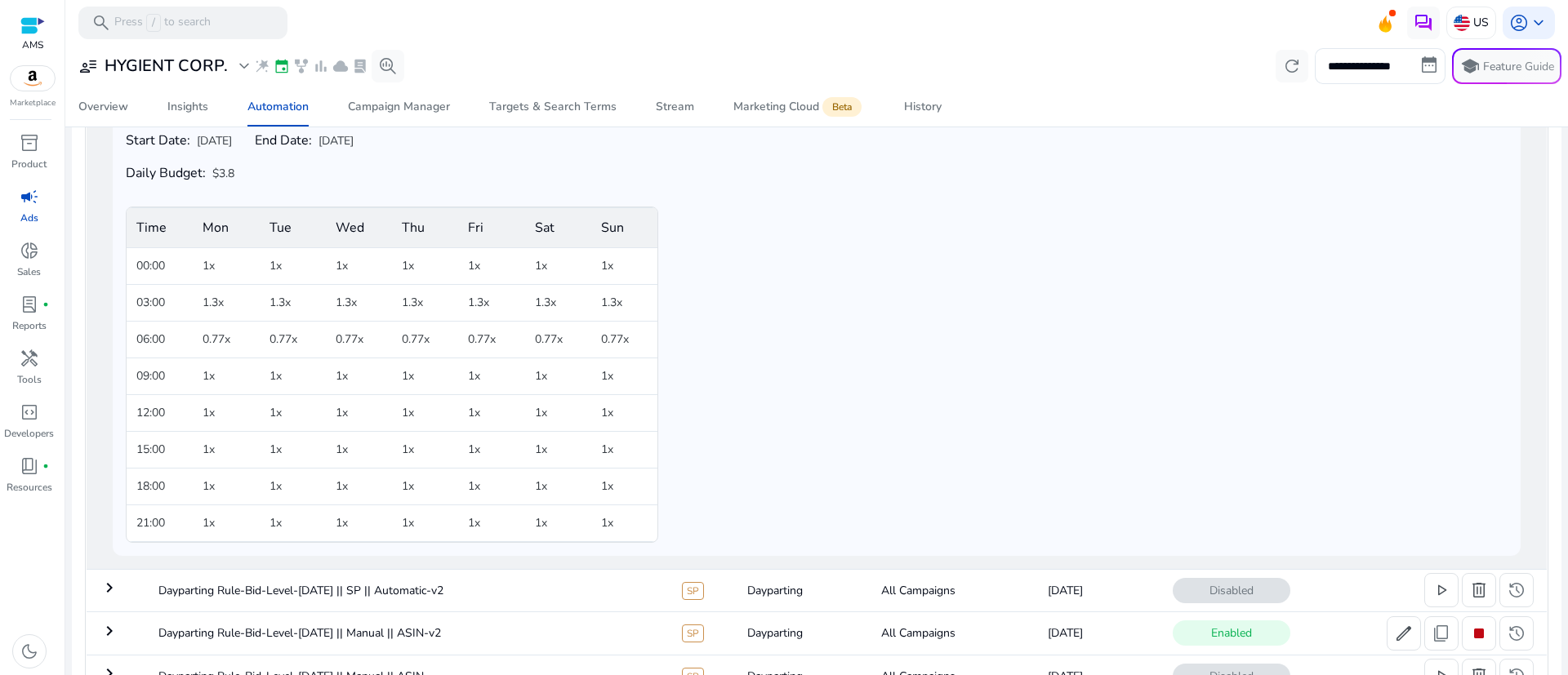
click at [110, 636] on mat-icon "keyboard_arrow_right" at bounding box center [109, 631] width 19 height 19
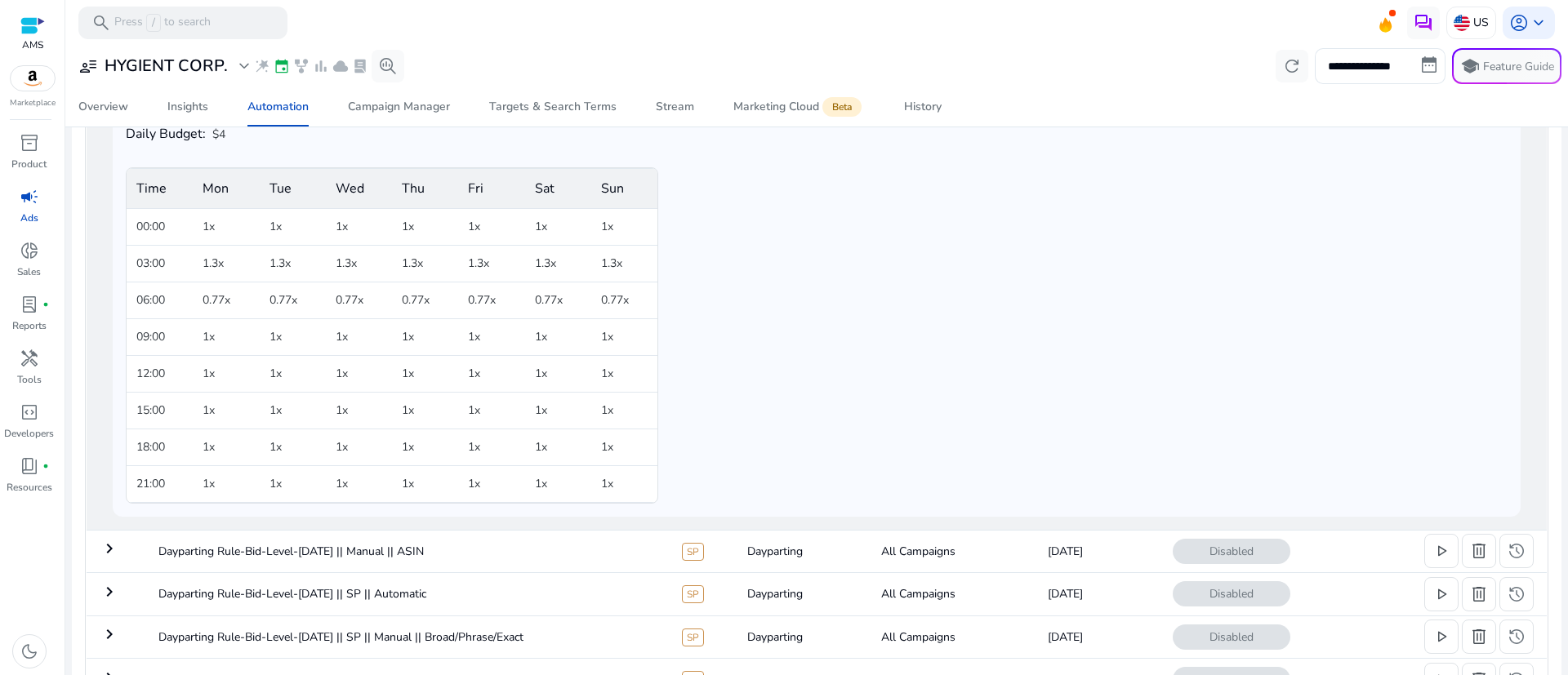
scroll to position [377, 0]
